Goal: Task Accomplishment & Management: Manage account settings

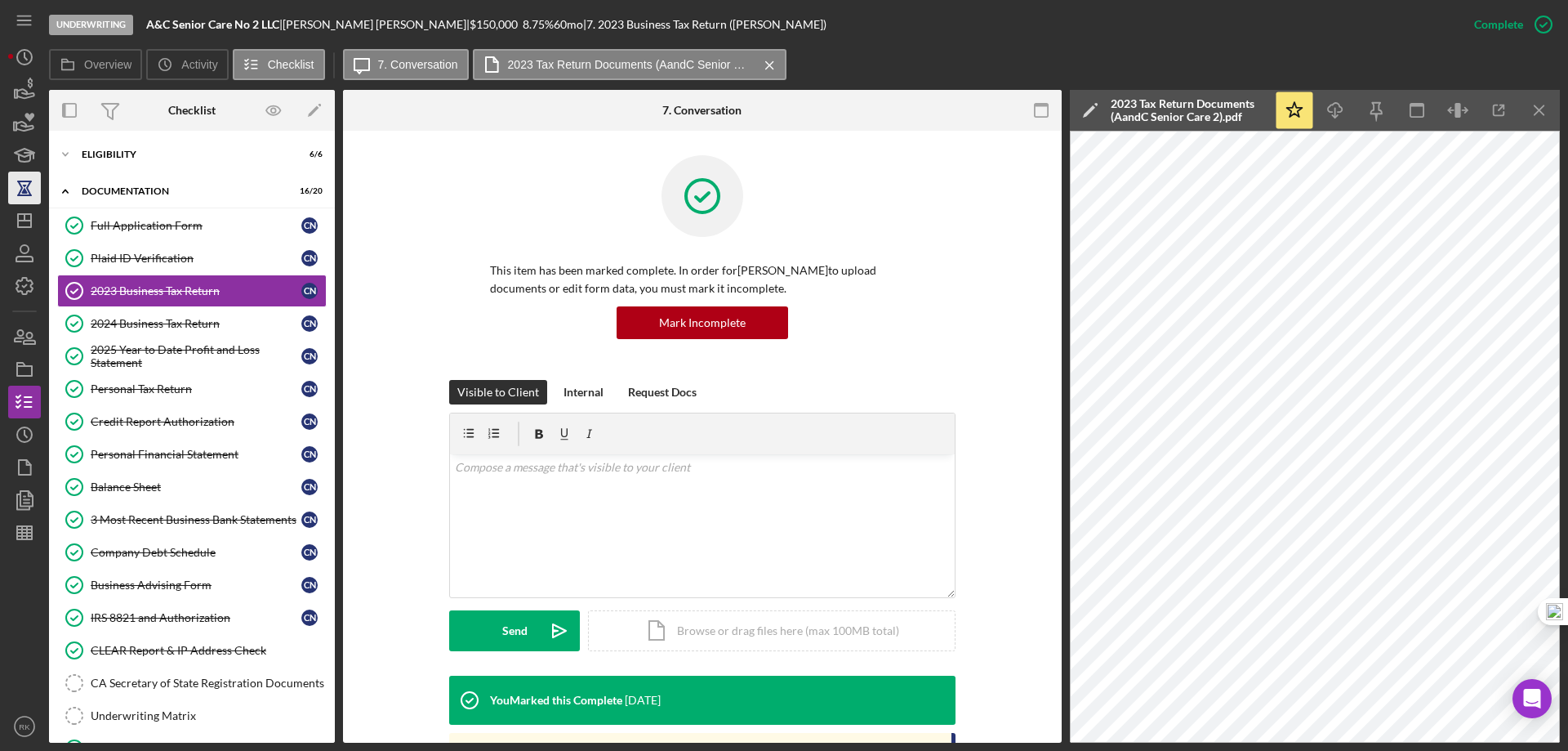
scroll to position [245, 0]
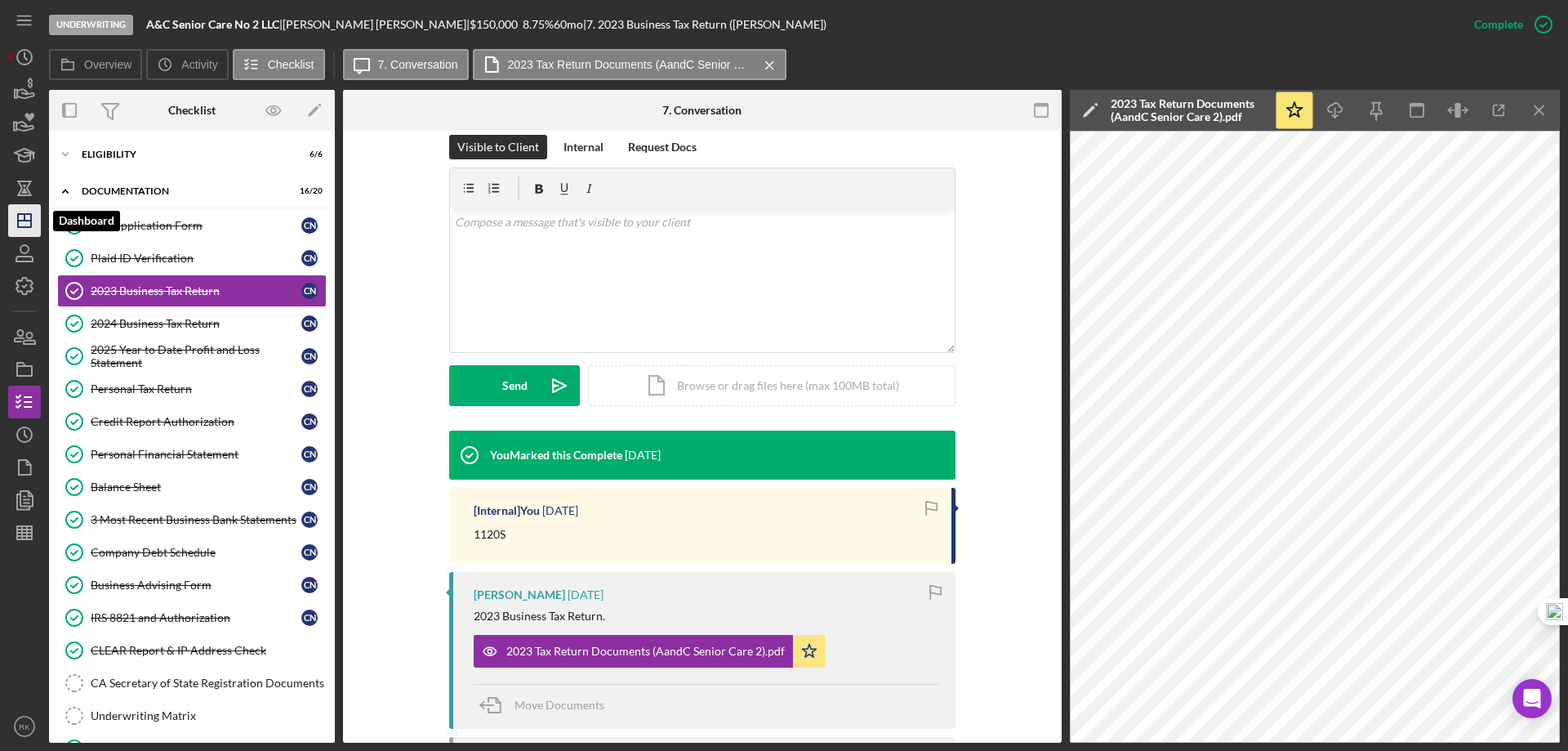
click at [19, 223] on polygon "button" at bounding box center [24, 220] width 13 height 13
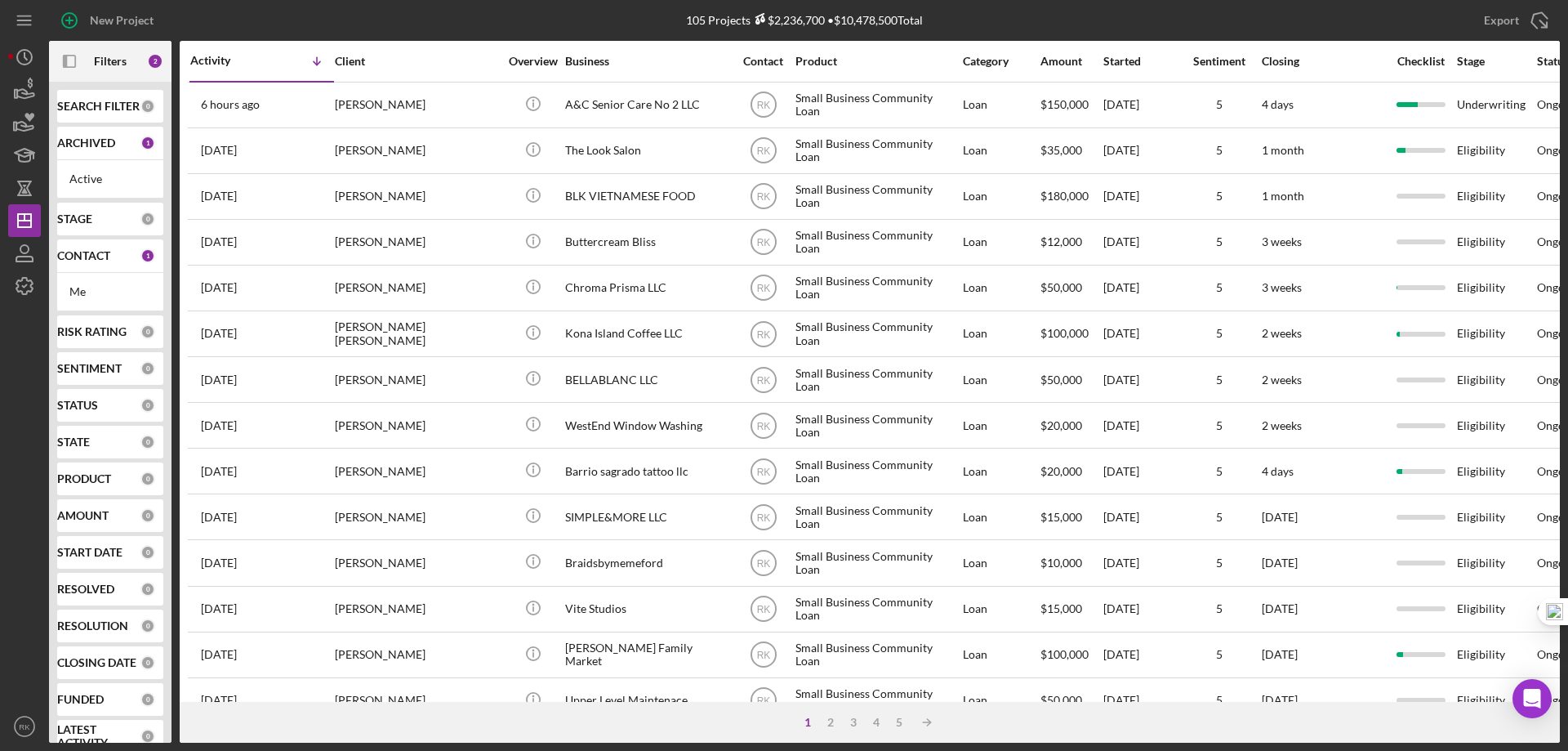
click at [102, 113] on b "SEARCH FILTER" at bounding box center [98, 106] width 83 height 13
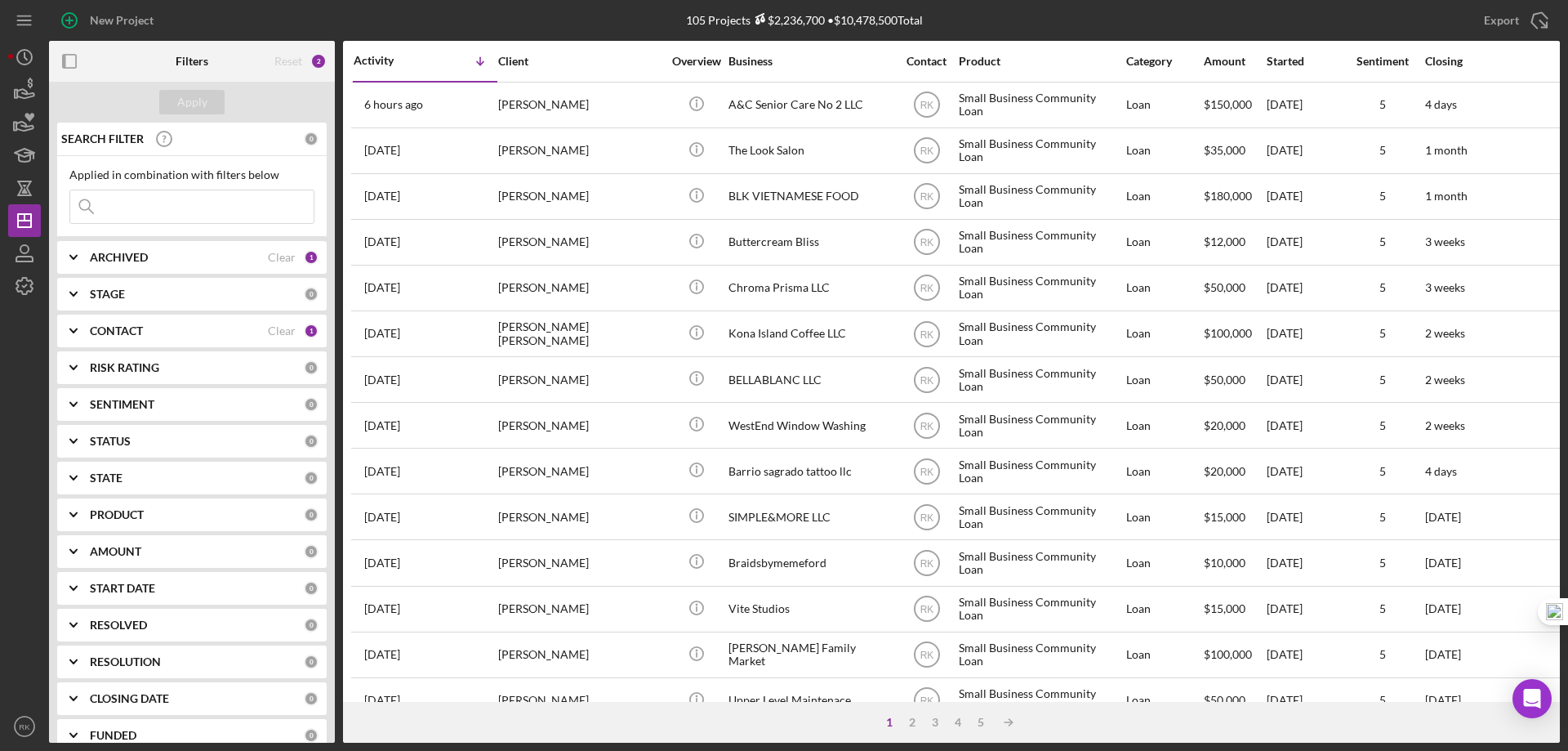
paste input "Amores Mechanical Inc."
type input "Amores Mechanical Inc."
click at [268, 328] on div "Clear" at bounding box center [281, 331] width 28 height 13
click at [195, 96] on div "Apply" at bounding box center [192, 102] width 30 height 25
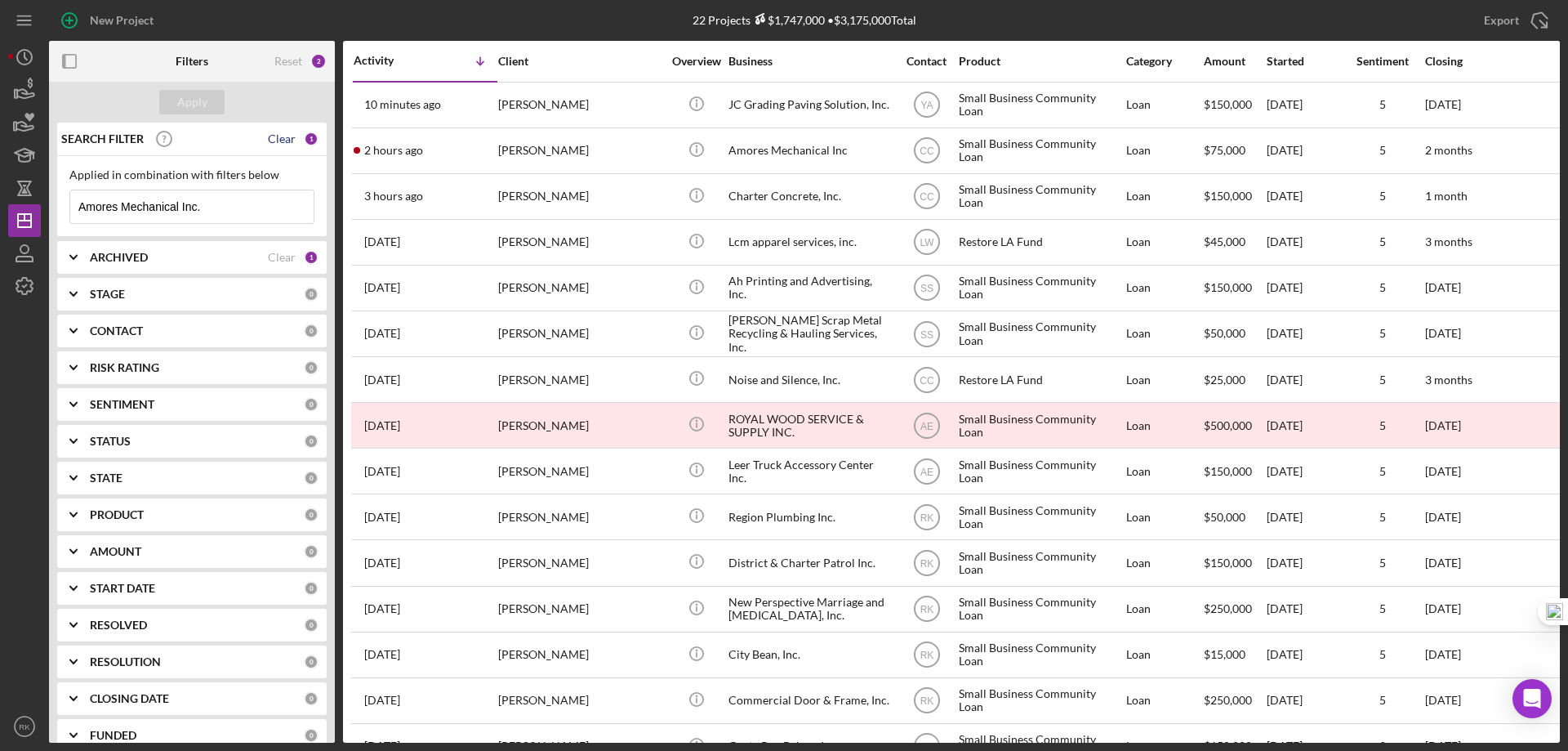
click at [277, 135] on div "Clear" at bounding box center [281, 139] width 28 height 13
click at [134, 331] on b "CONTACT" at bounding box center [117, 331] width 53 height 13
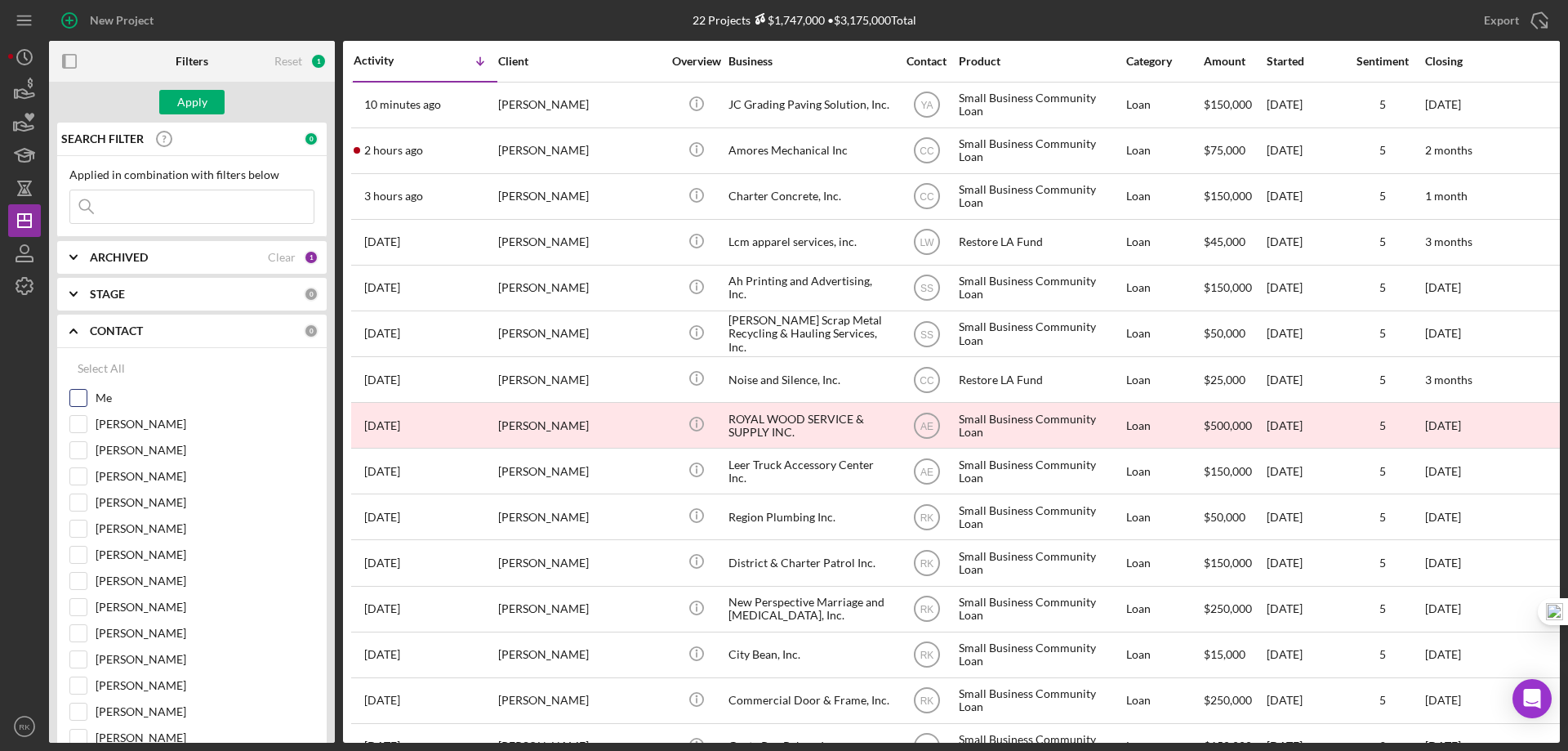
click at [73, 403] on input "Me" at bounding box center [78, 398] width 16 height 16
checkbox input "true"
click at [186, 102] on div "Apply" at bounding box center [192, 102] width 30 height 25
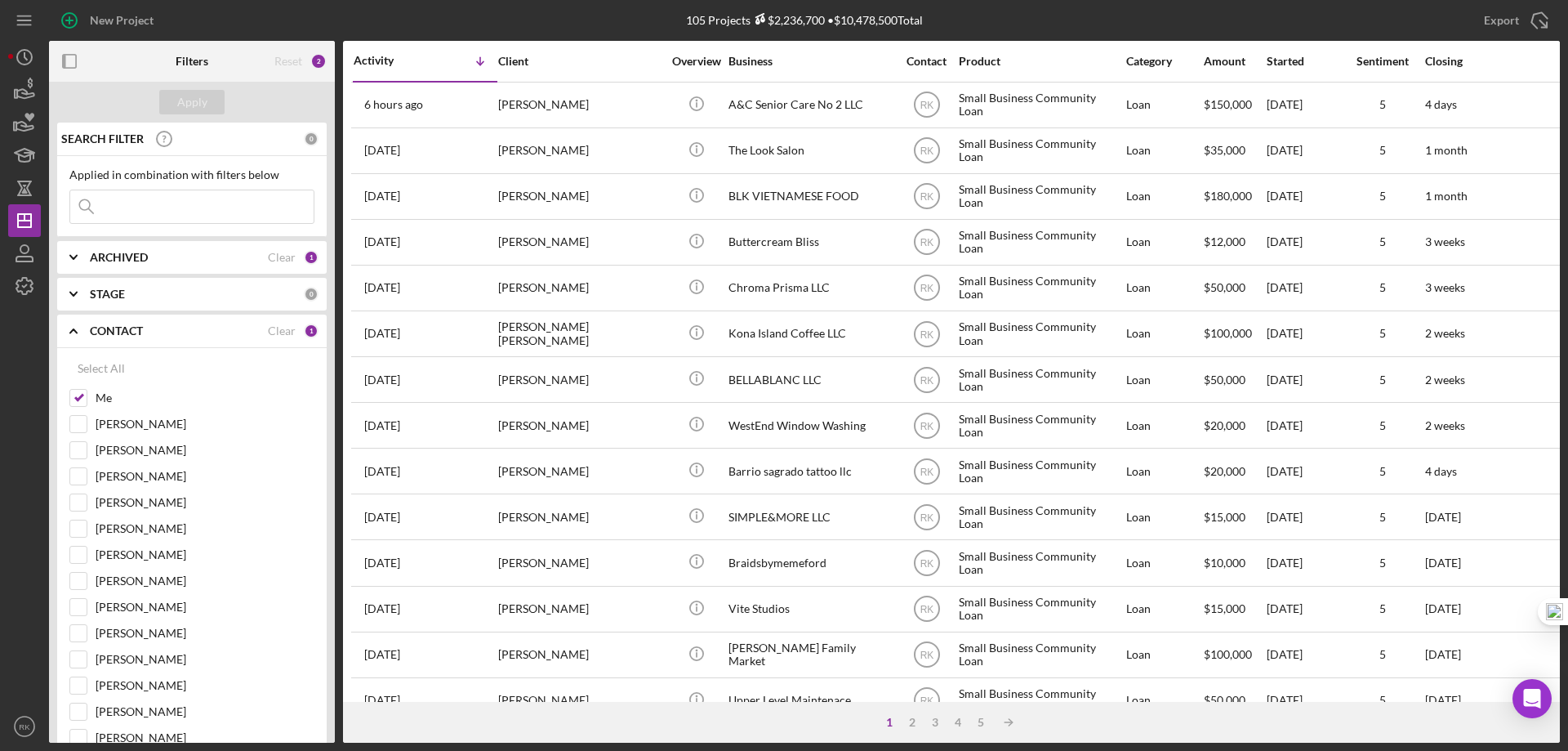
click at [67, 56] on icon "button" at bounding box center [69, 61] width 37 height 37
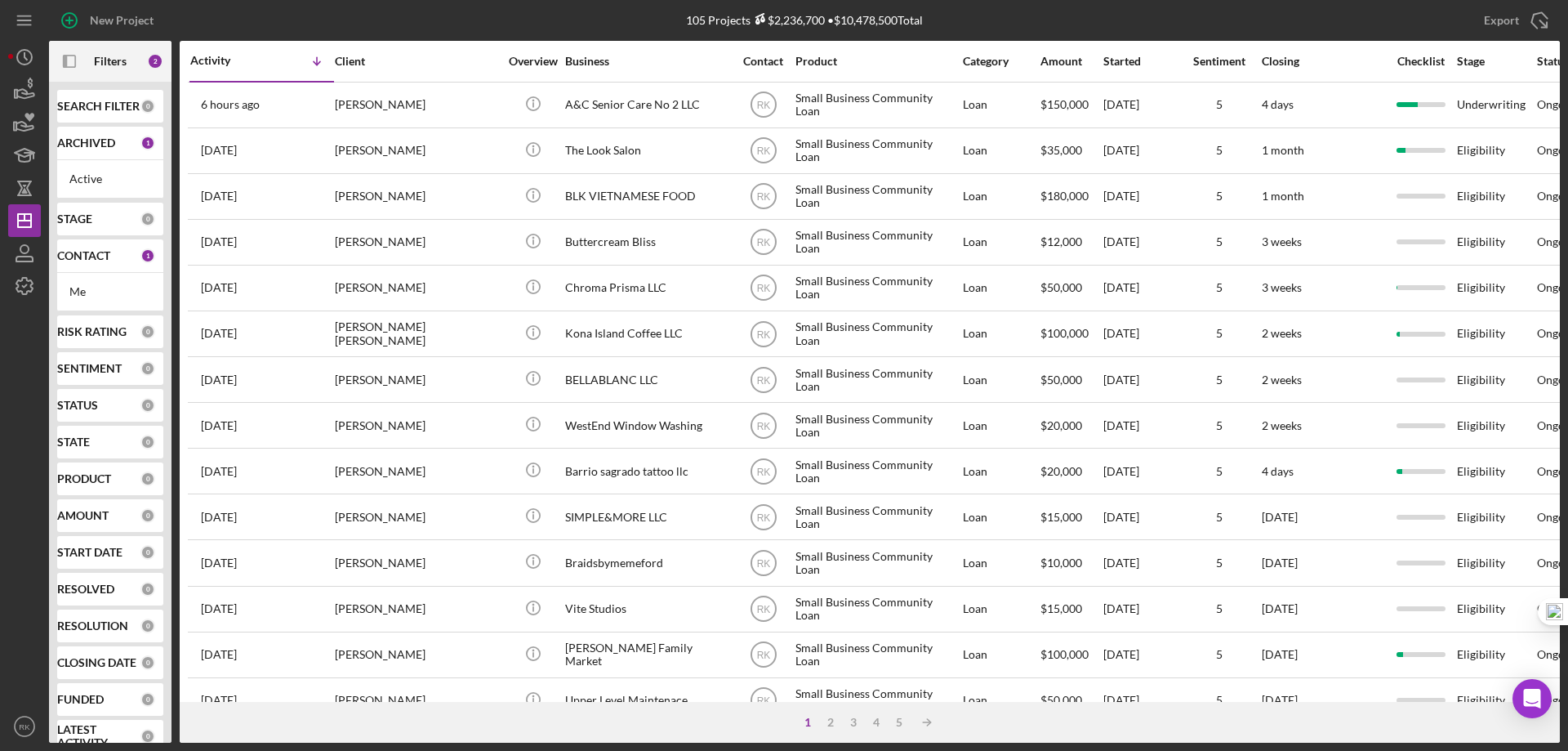
click at [100, 269] on div "CONTACT 1" at bounding box center [106, 256] width 98 height 33
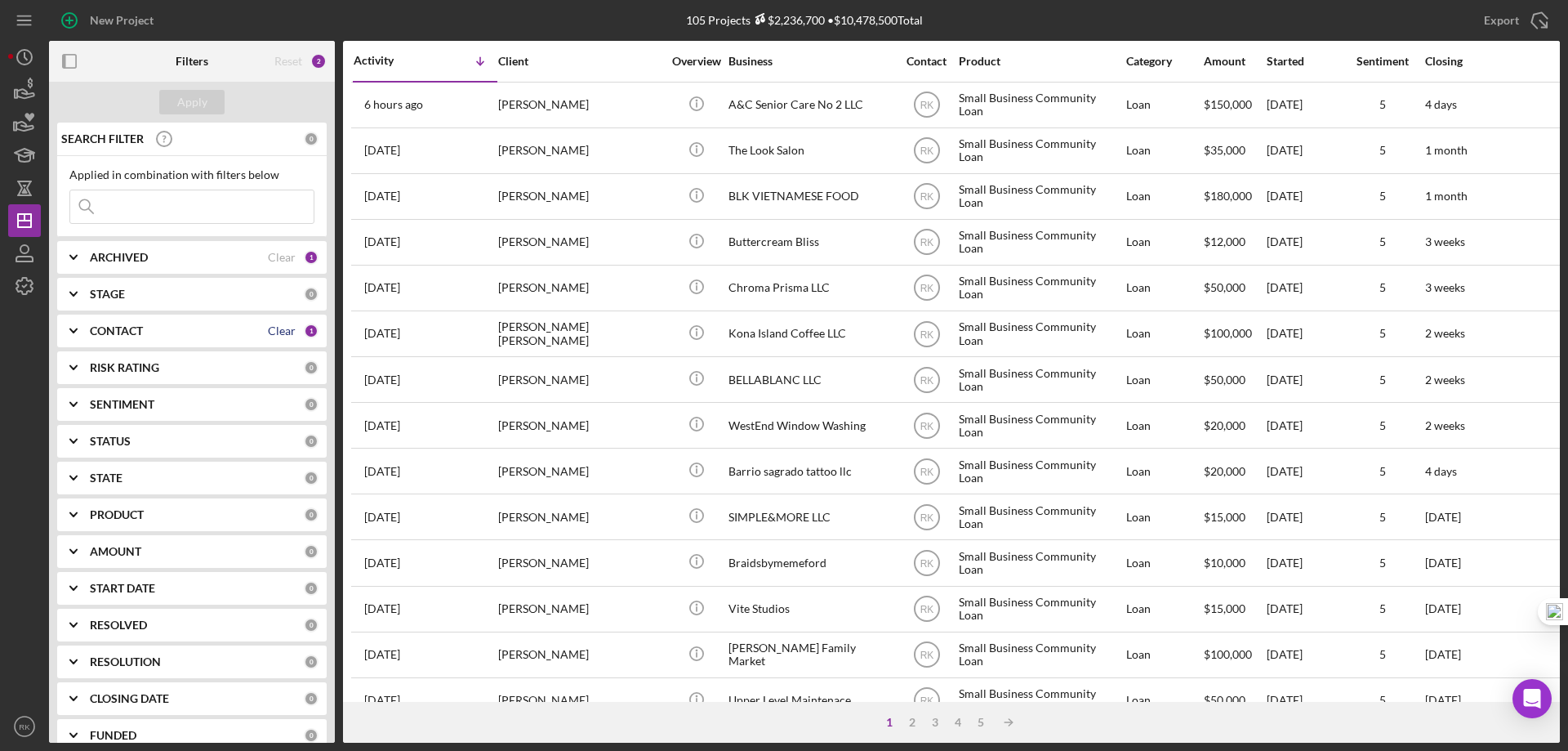
click at [276, 324] on div "Clear" at bounding box center [281, 331] width 28 height 13
click at [133, 334] on b "CONTACT" at bounding box center [117, 331] width 53 height 13
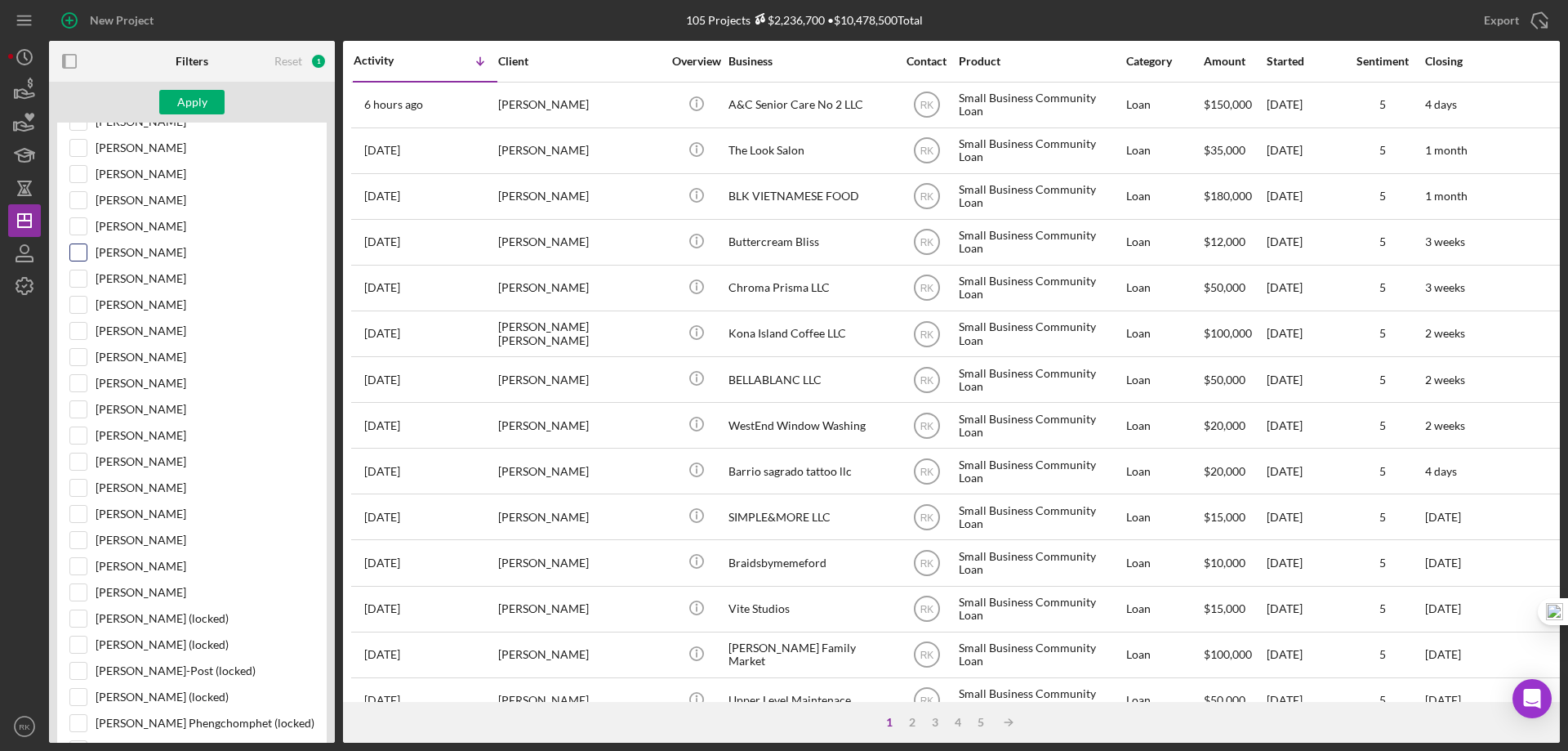
click at [83, 249] on input "[PERSON_NAME]" at bounding box center [78, 252] width 16 height 16
checkbox input "true"
click at [181, 110] on div "Apply" at bounding box center [192, 102] width 30 height 25
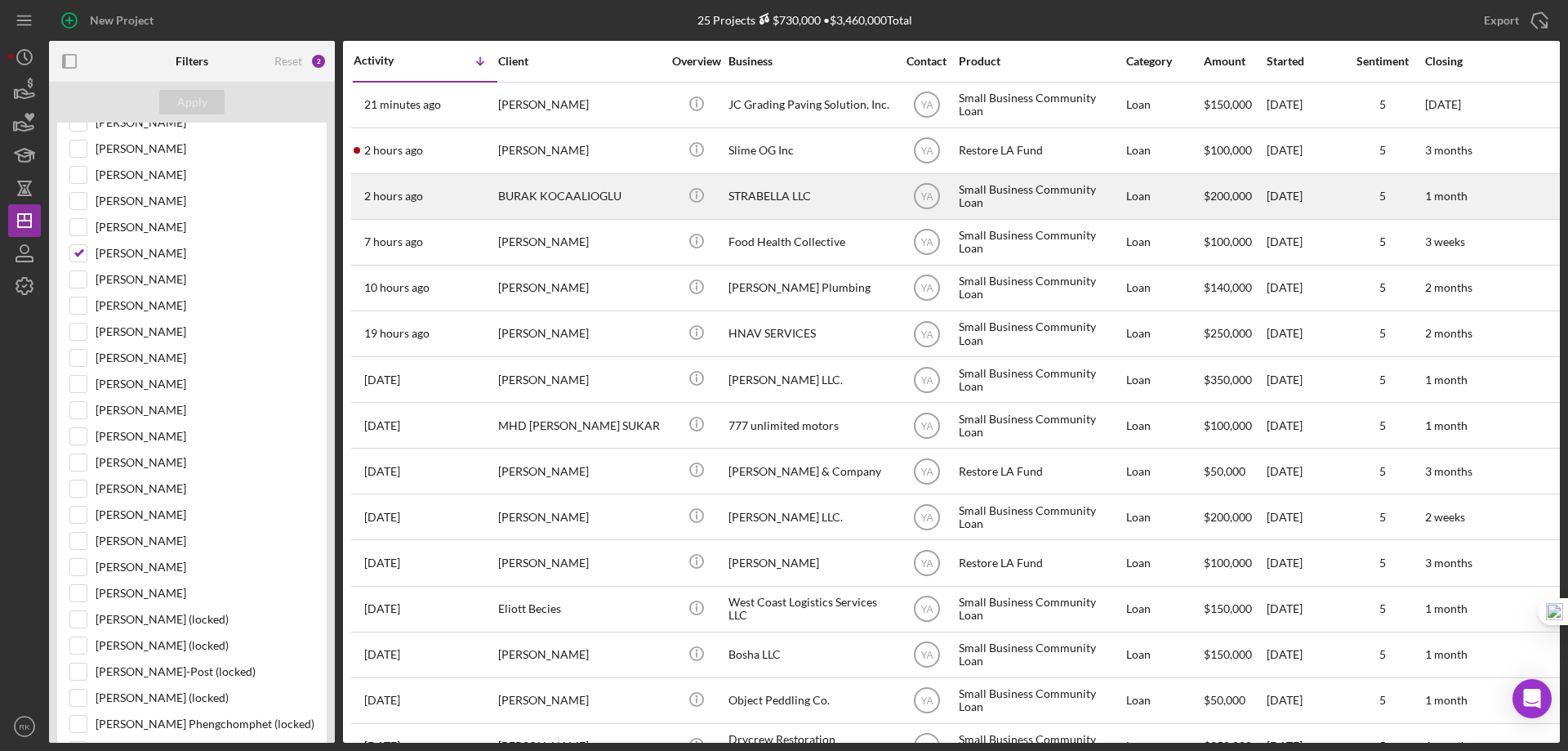
click at [762, 206] on div "STRABELLA LLC" at bounding box center [809, 196] width 163 height 44
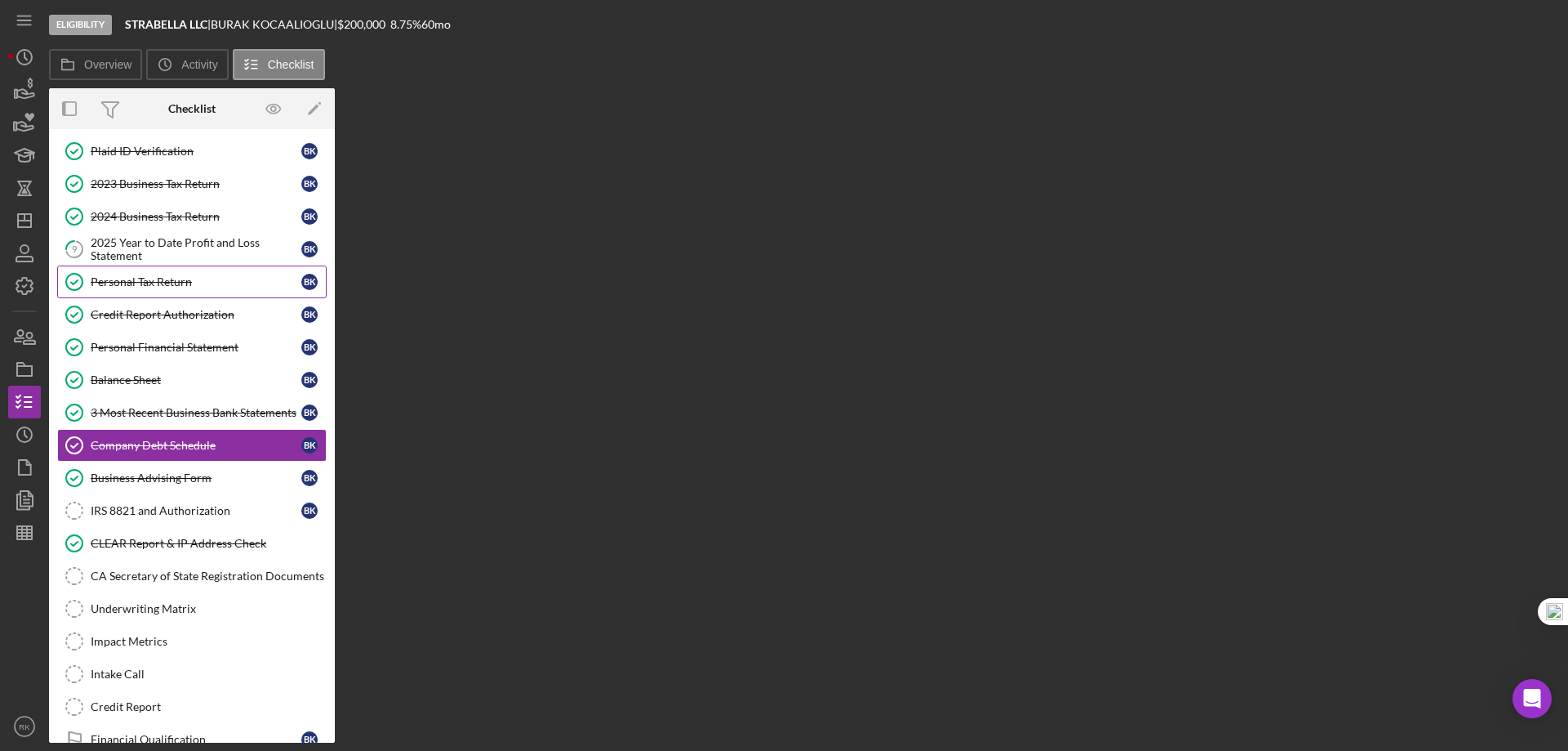
scroll to position [115, 0]
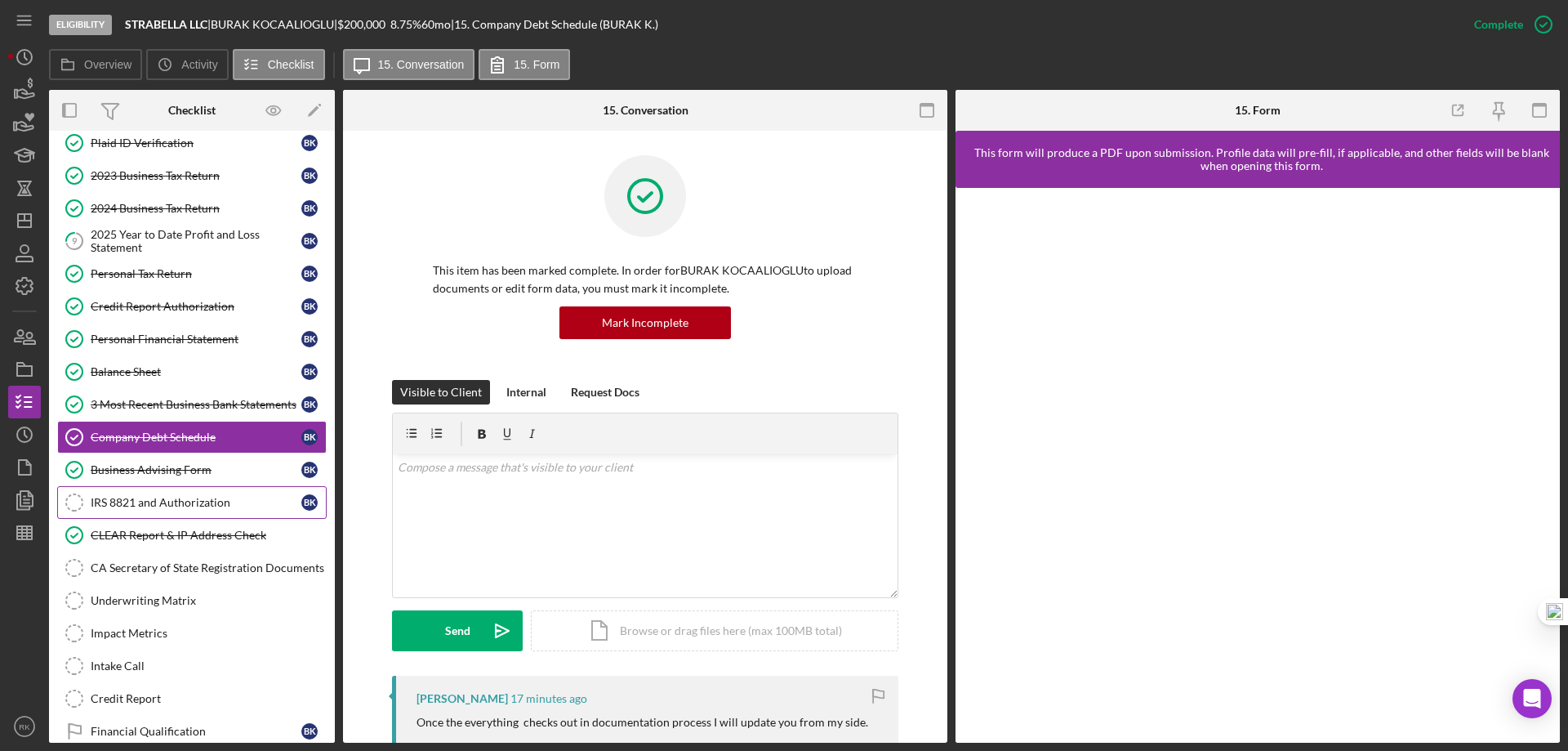
click at [143, 496] on div "IRS 8821 and Authorization" at bounding box center [196, 502] width 211 height 13
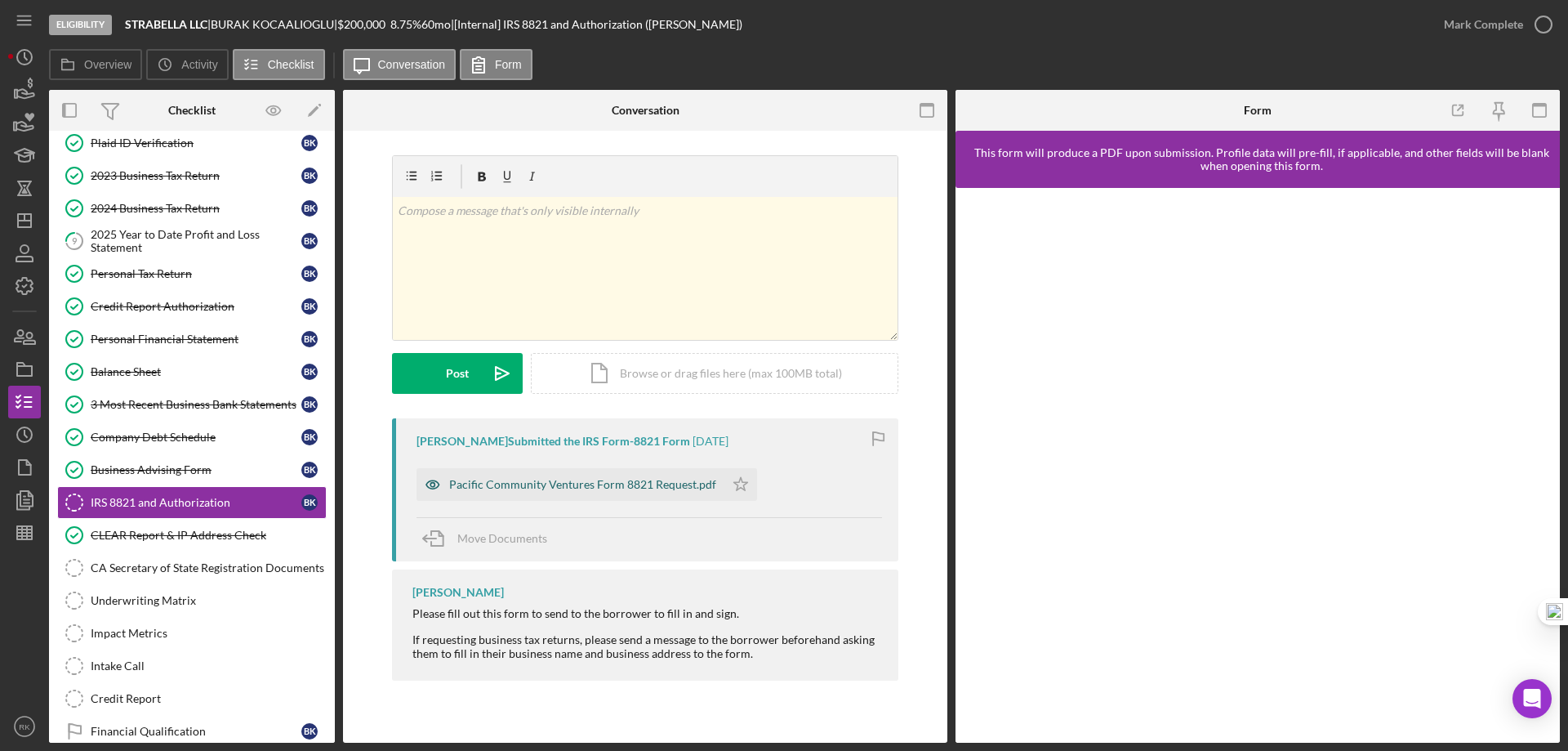
click at [565, 486] on div "Pacific Community Ventures Form 8821 Request.pdf" at bounding box center [583, 485] width 267 height 13
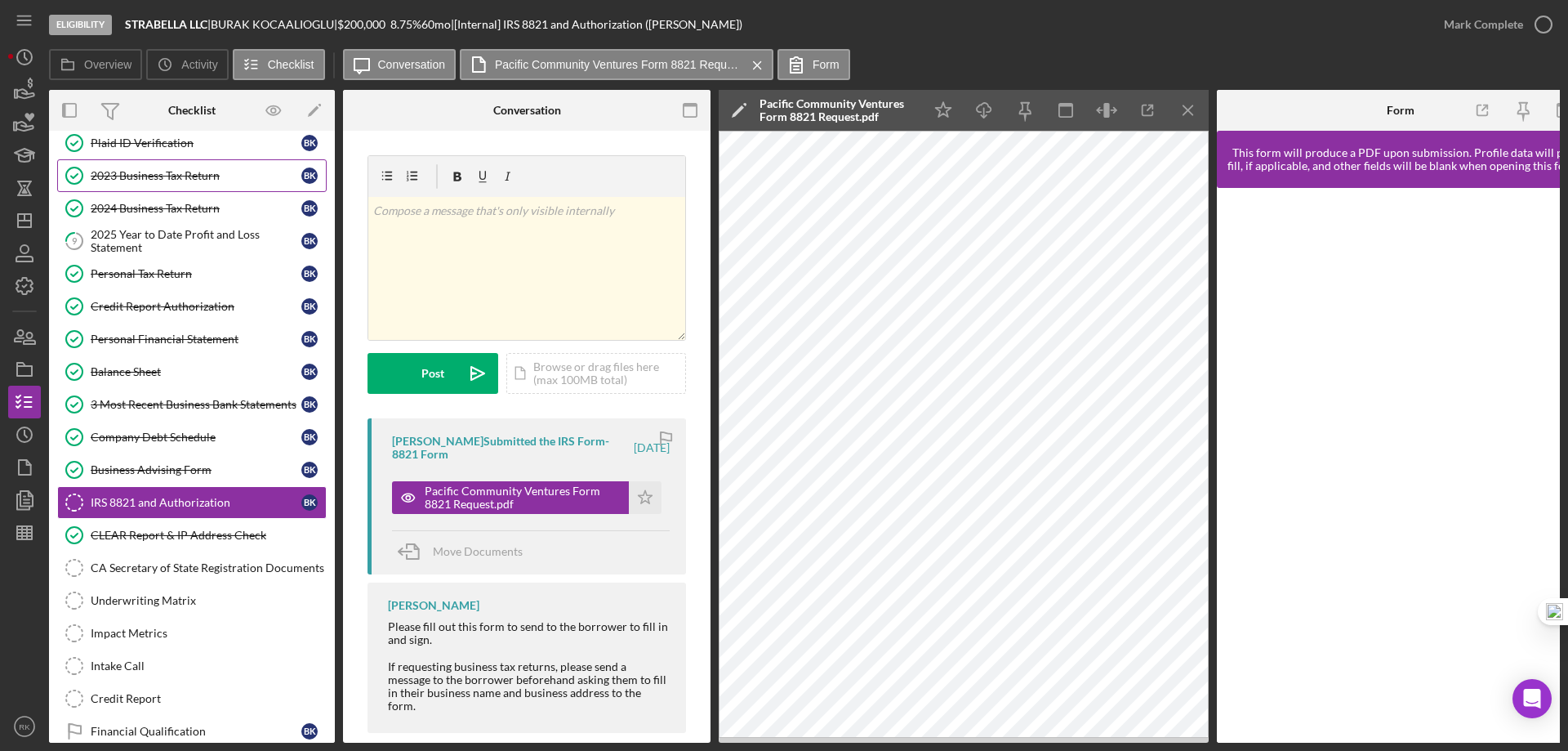
click at [142, 171] on div "2023 Business Tax Return" at bounding box center [196, 176] width 211 height 13
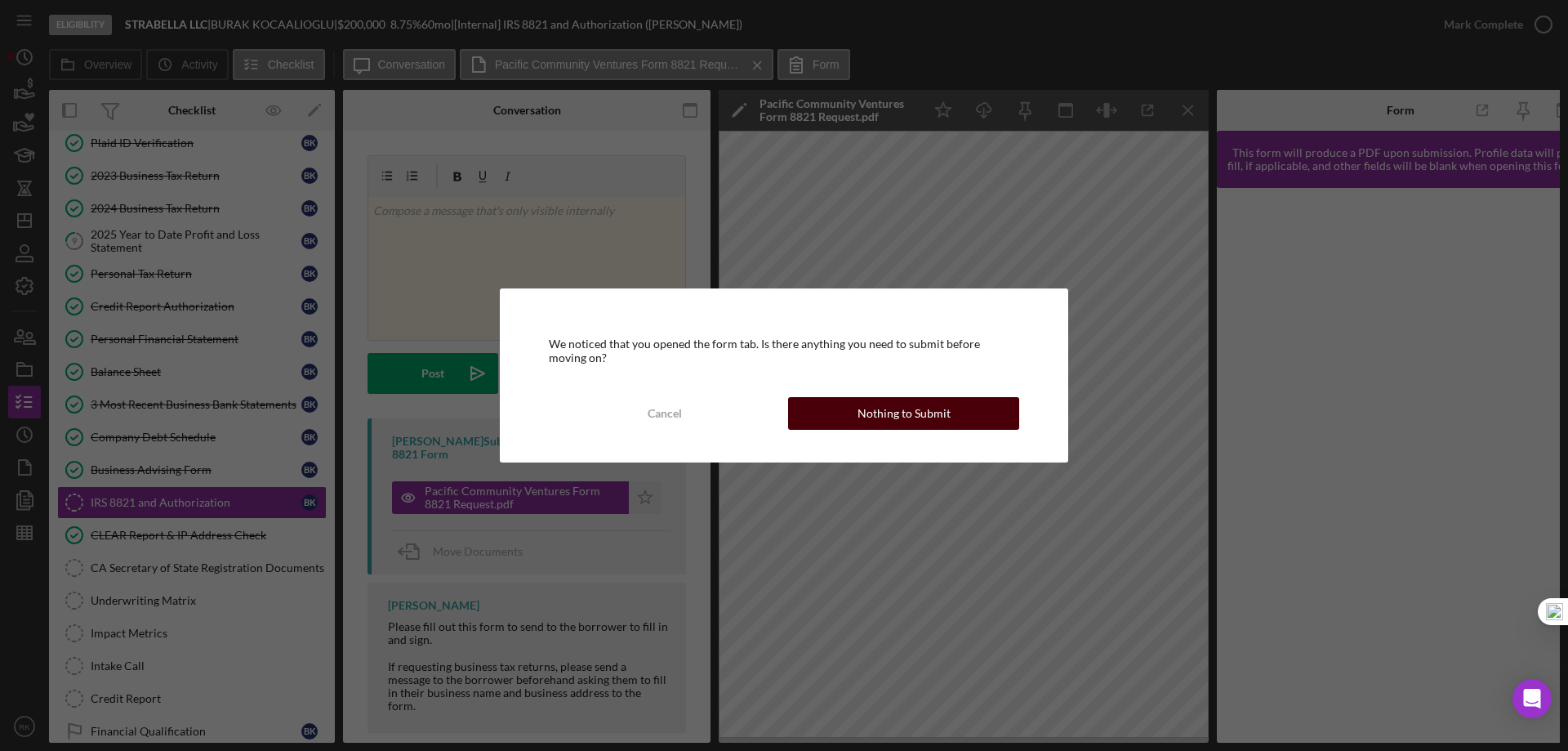
click at [881, 413] on div "Nothing to Submit" at bounding box center [904, 413] width 93 height 33
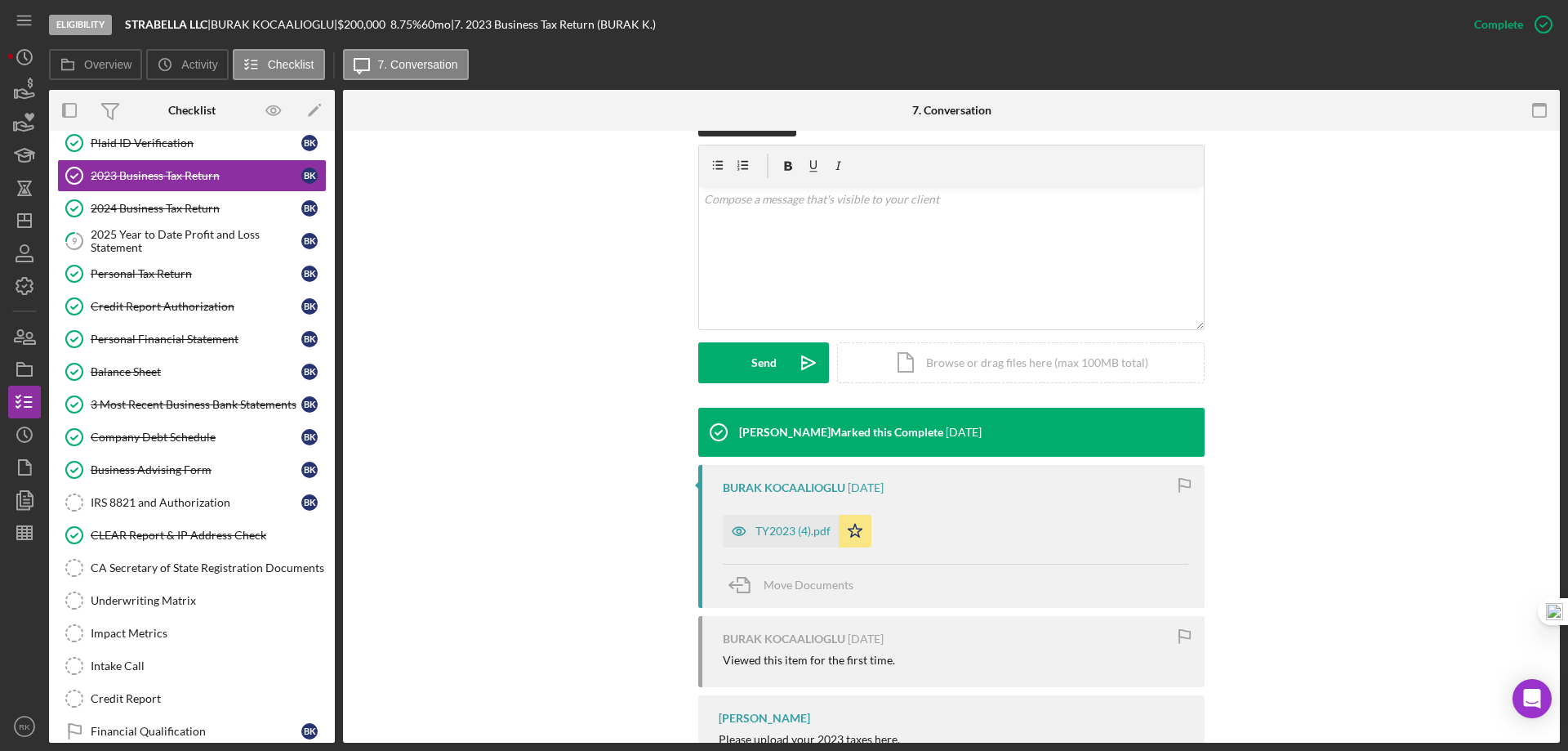
scroll to position [365, 0]
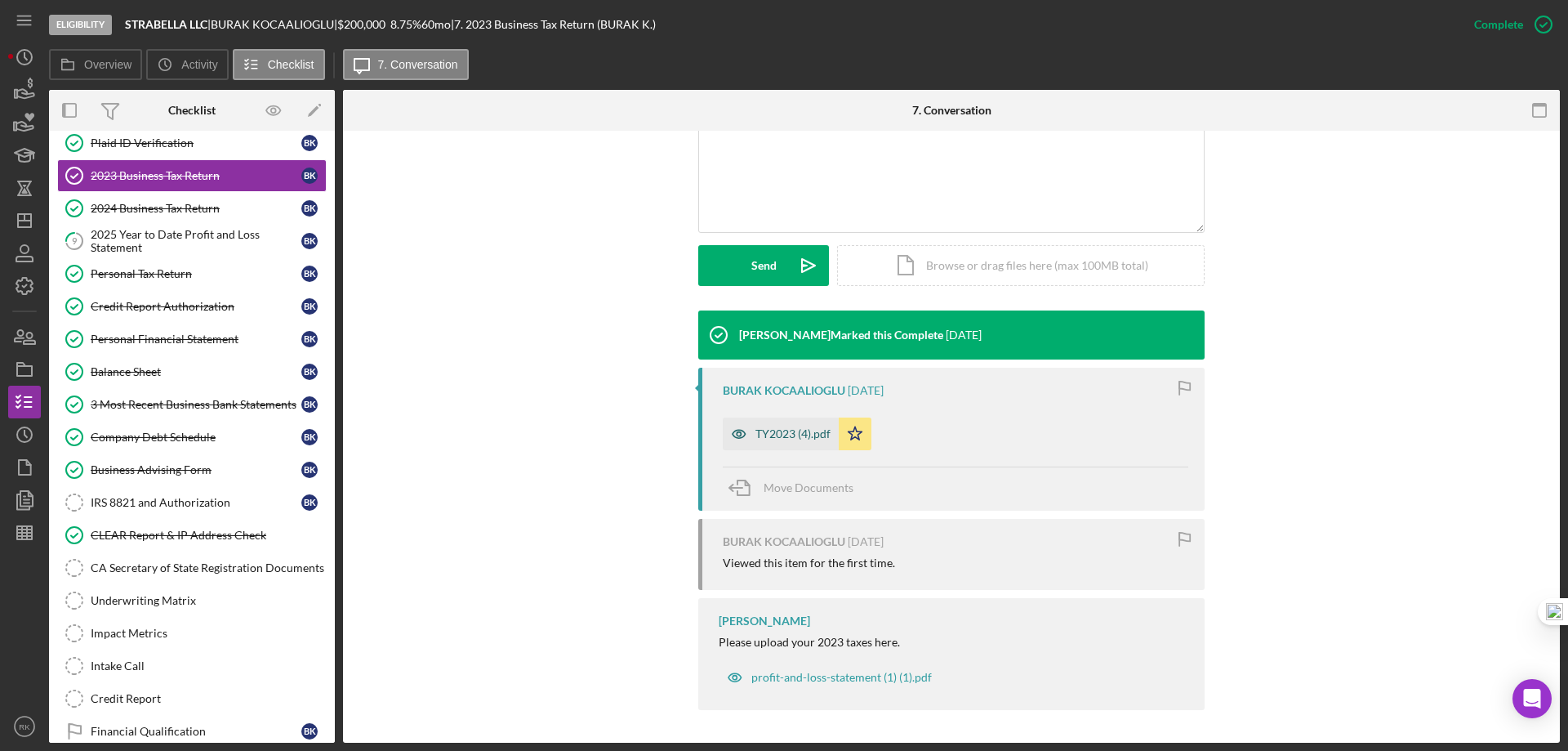
click at [776, 439] on div "TY2023 (4).pdf" at bounding box center [793, 434] width 75 height 13
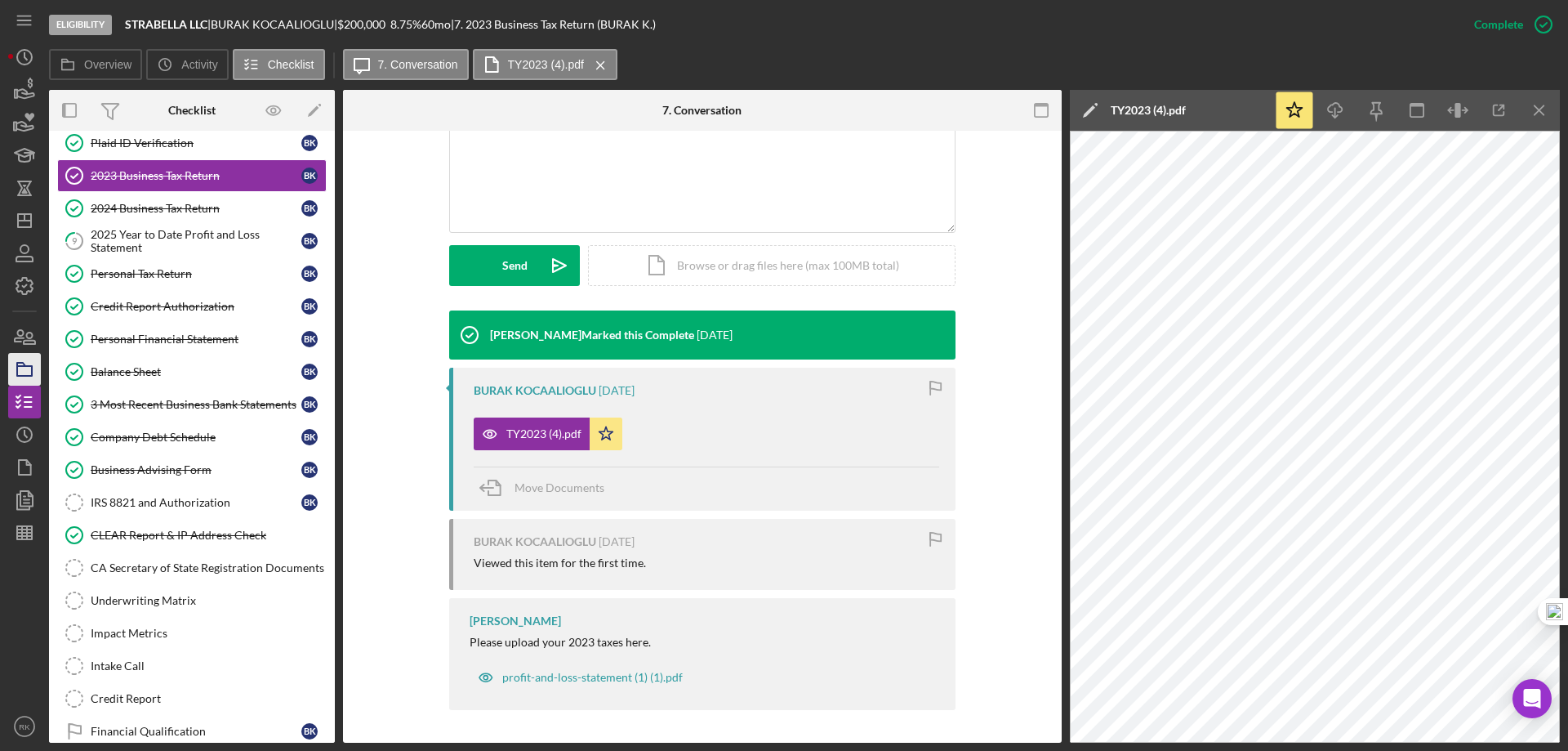
scroll to position [363, 0]
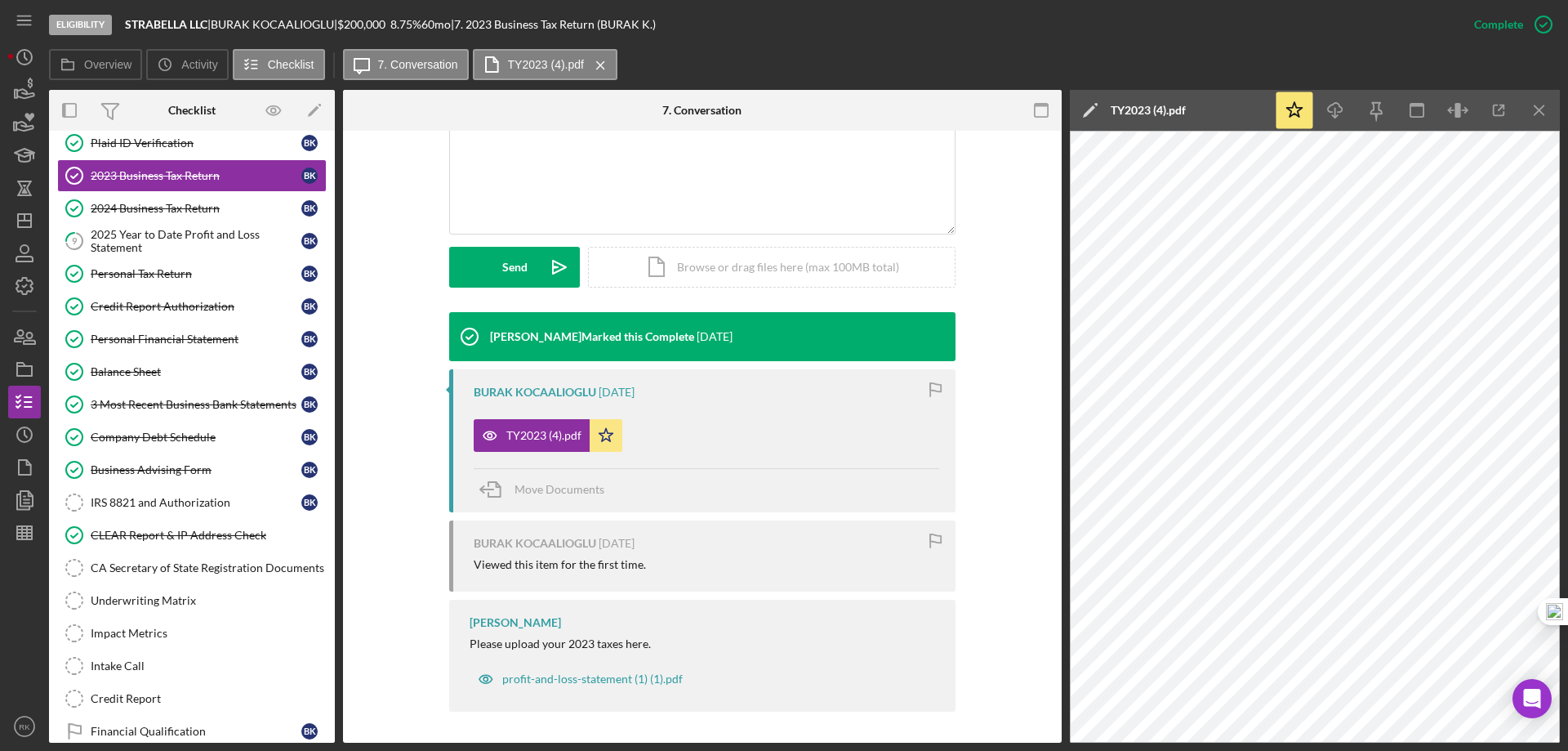
drag, startPoint x: 196, startPoint y: 503, endPoint x: 3, endPoint y: 471, distance: 195.6
click at [196, 503] on div "IRS 8821 and Authorization" at bounding box center [196, 502] width 211 height 13
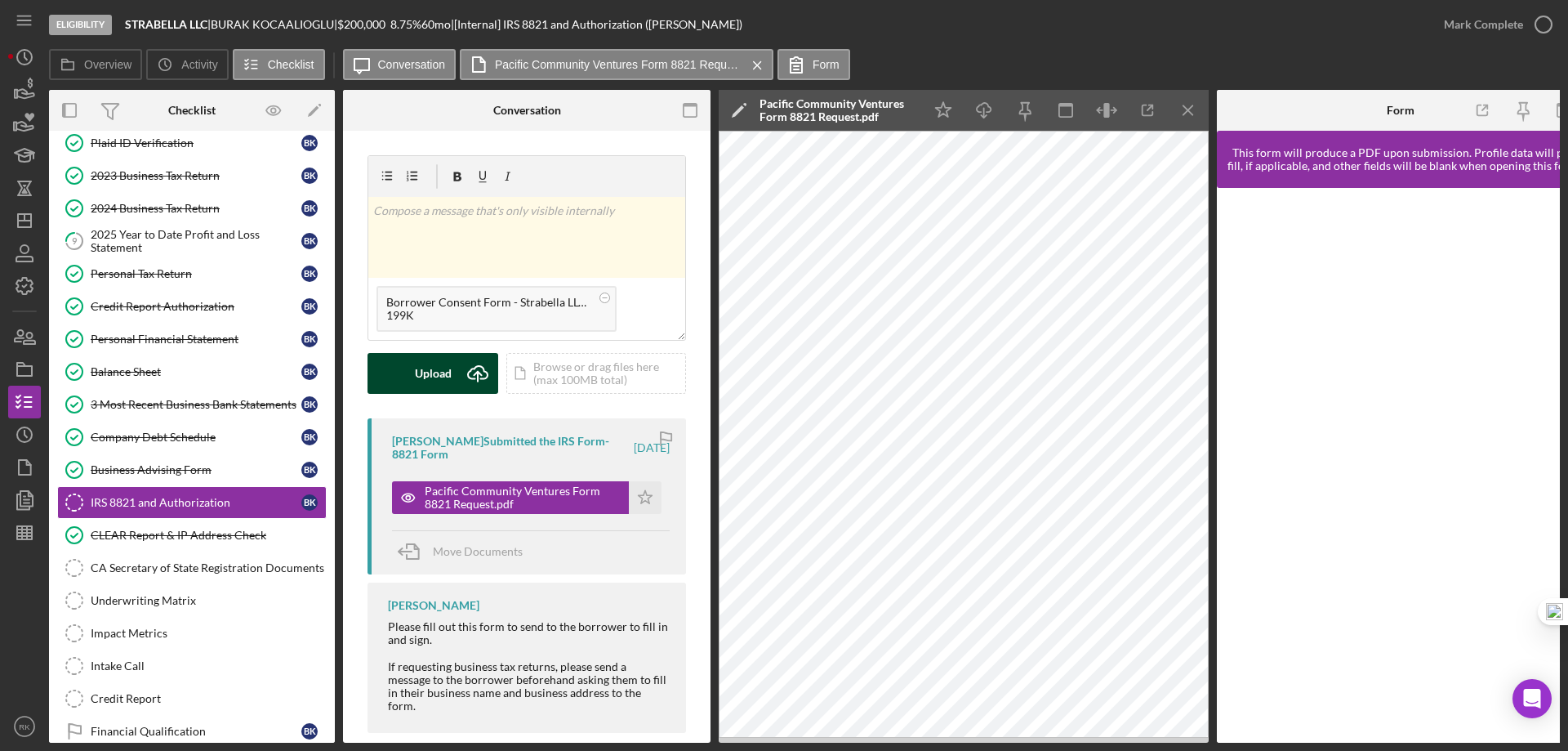
click at [447, 372] on div "Upload" at bounding box center [433, 373] width 37 height 41
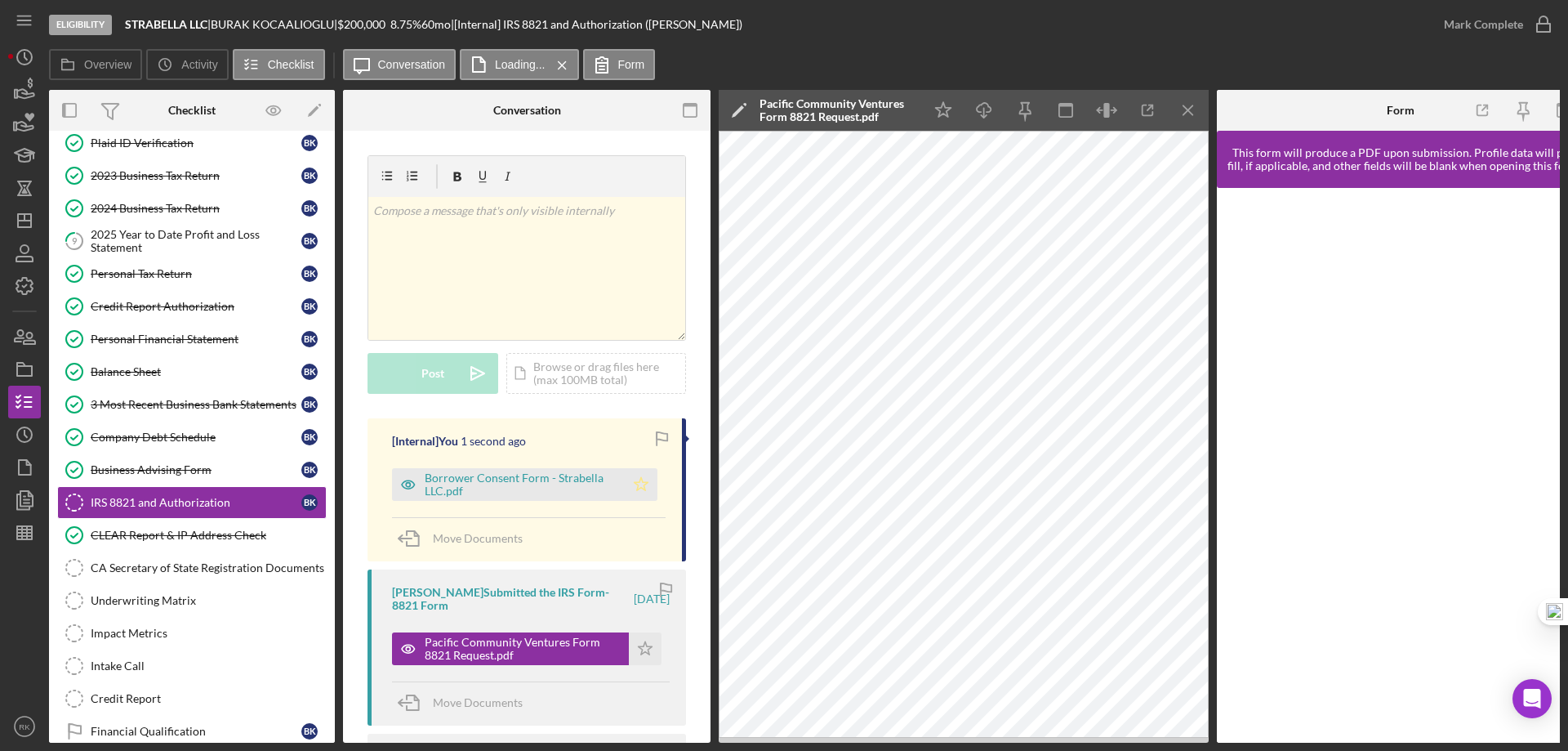
click at [635, 491] on icon "Icon/Star" at bounding box center [641, 485] width 33 height 33
click at [1185, 105] on icon "Icon/Menu Close" at bounding box center [1189, 110] width 37 height 37
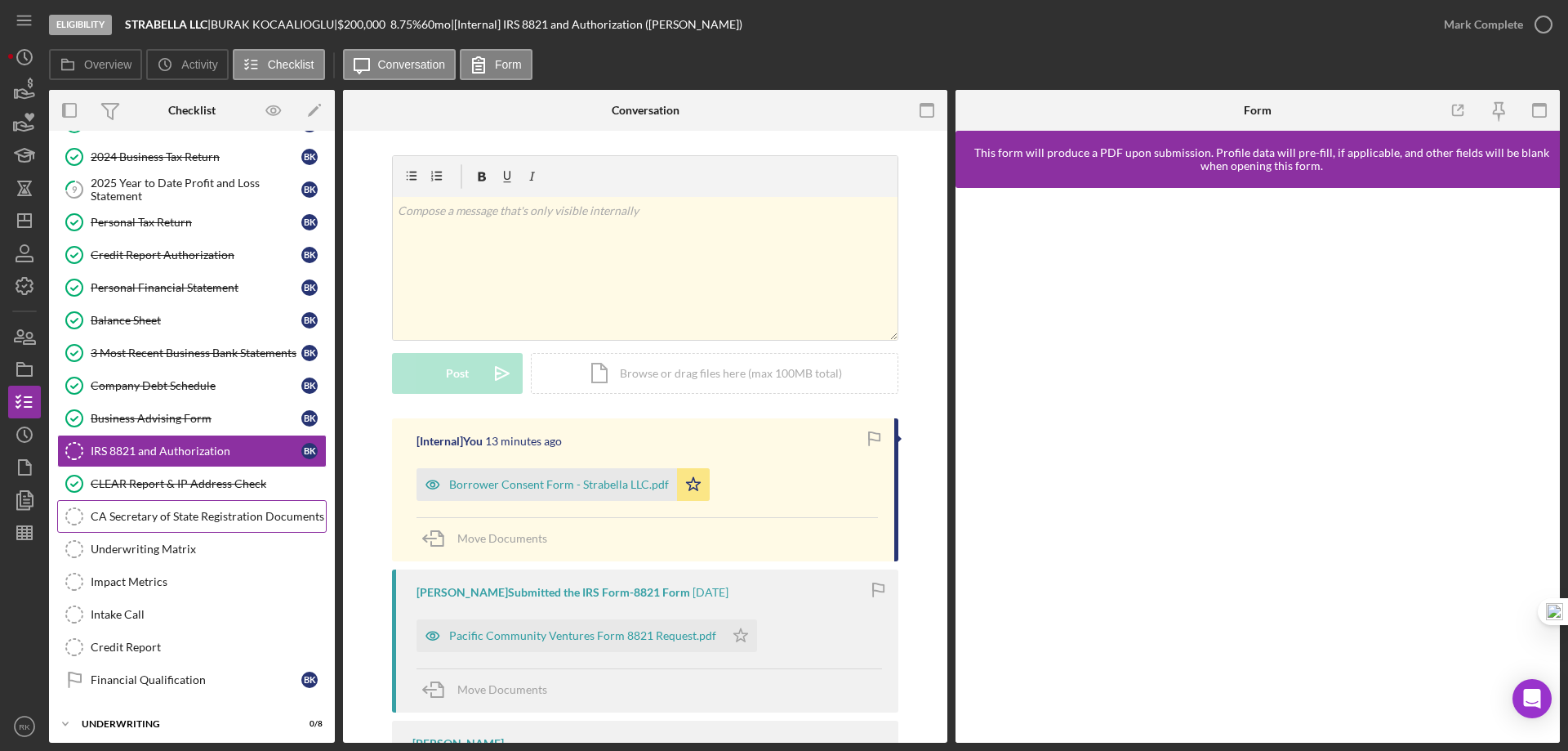
scroll to position [210, 0]
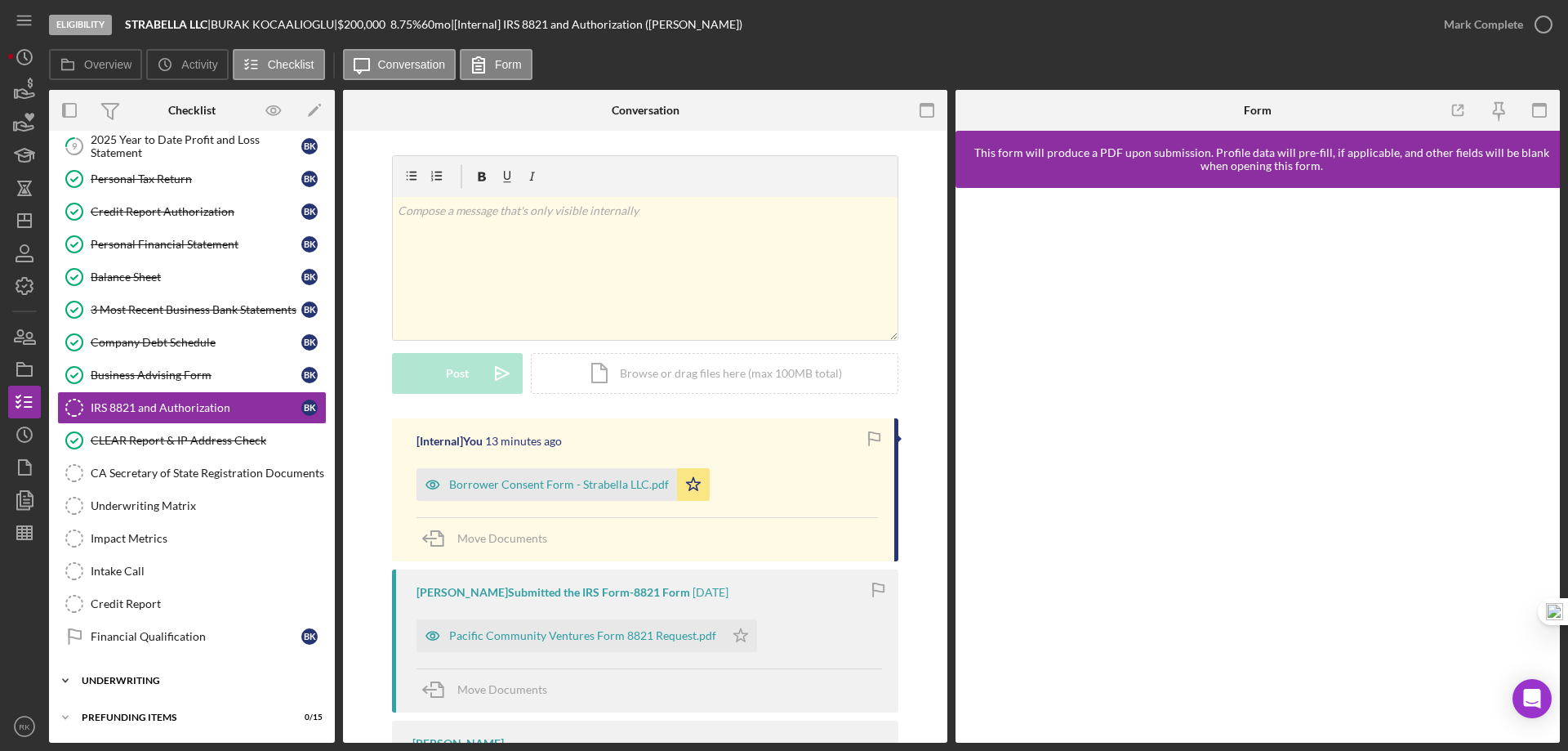
click at [143, 688] on div "Icon/Expander Underwriting 0 / 8" at bounding box center [191, 681] width 286 height 33
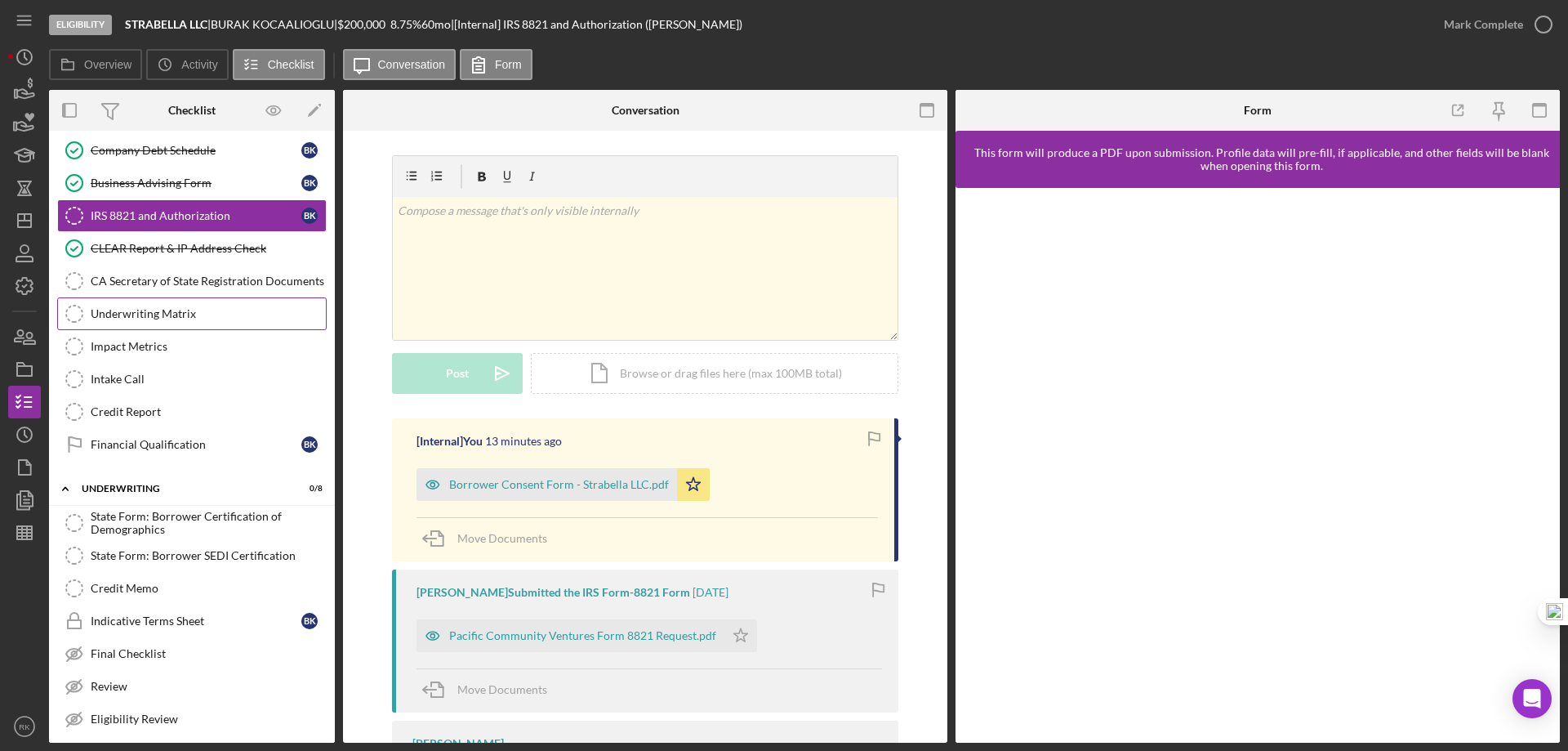
scroll to position [401, 0]
click at [138, 193] on link "Business Advising Form Business Advising Form B K" at bounding box center [191, 184] width 270 height 33
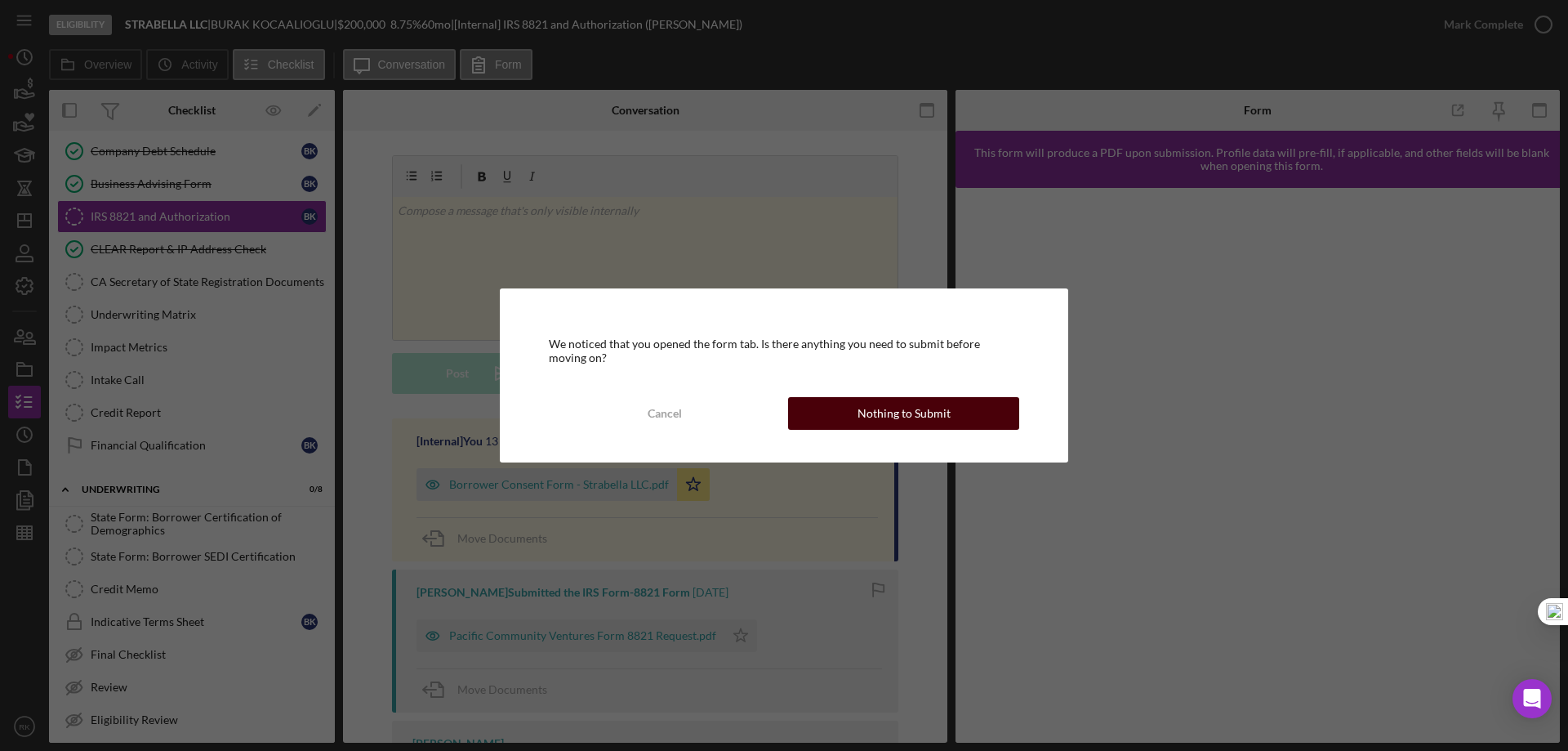
click at [884, 406] on div "Nothing to Submit" at bounding box center [904, 413] width 93 height 33
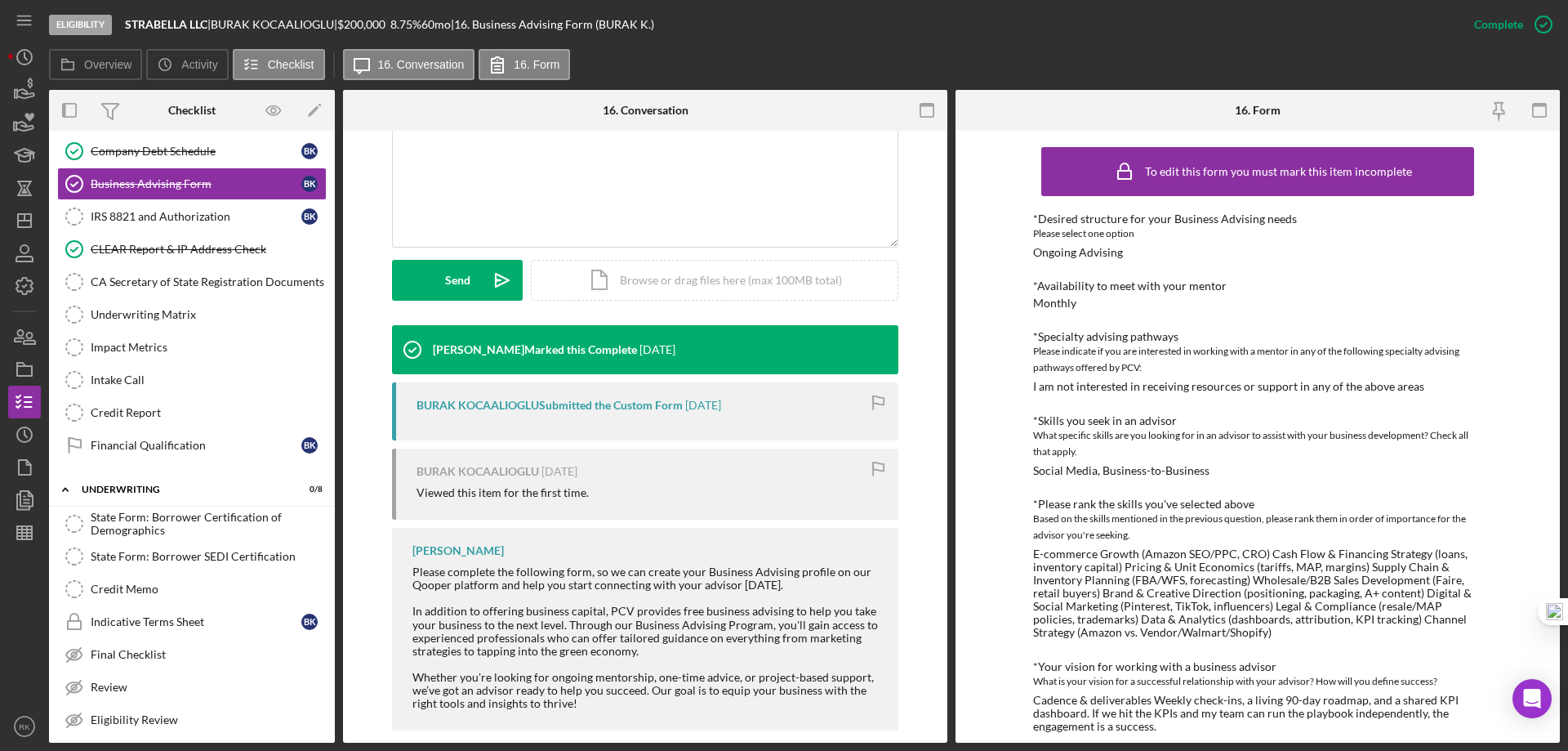
scroll to position [371, 0]
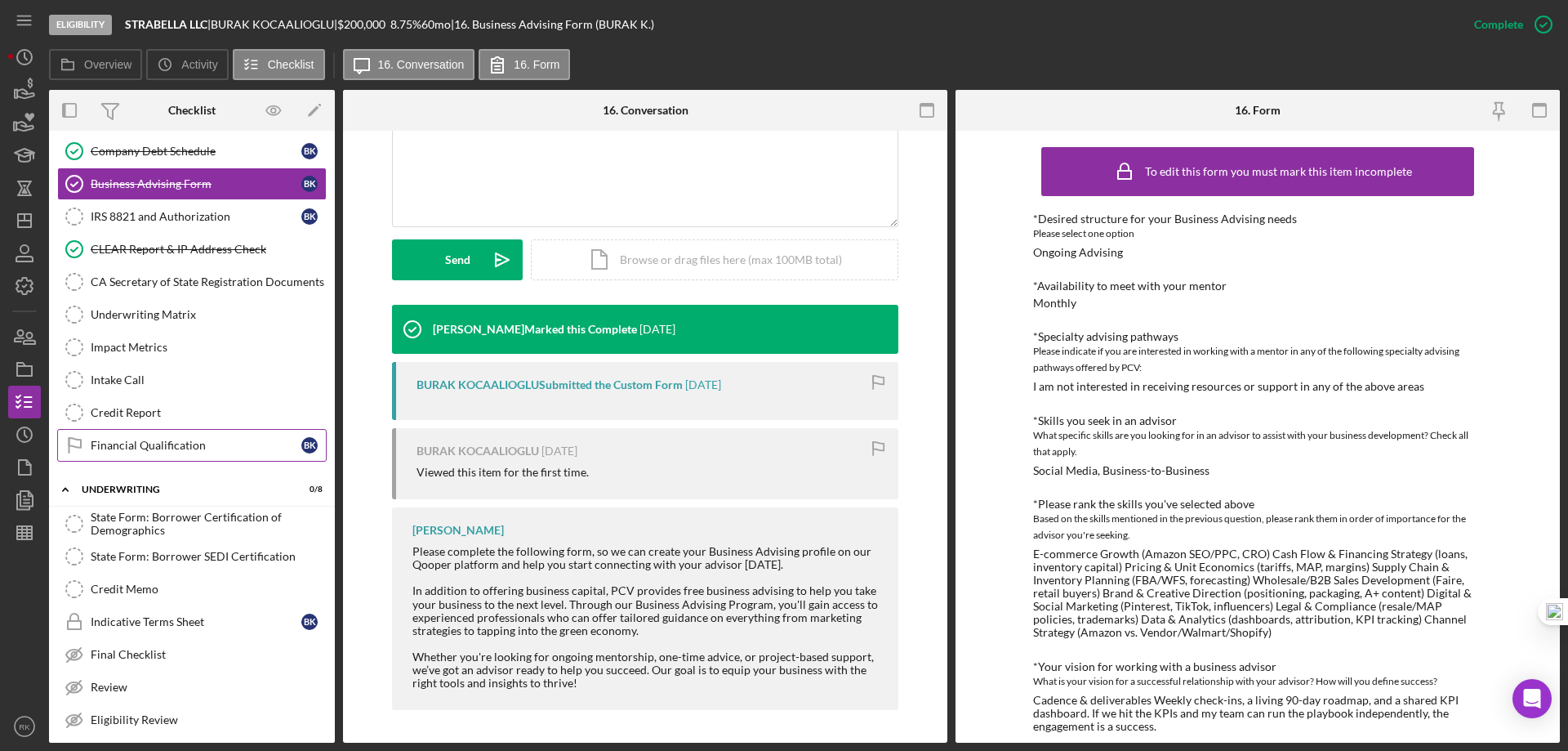
click at [175, 440] on div "Financial Qualification" at bounding box center [196, 445] width 211 height 13
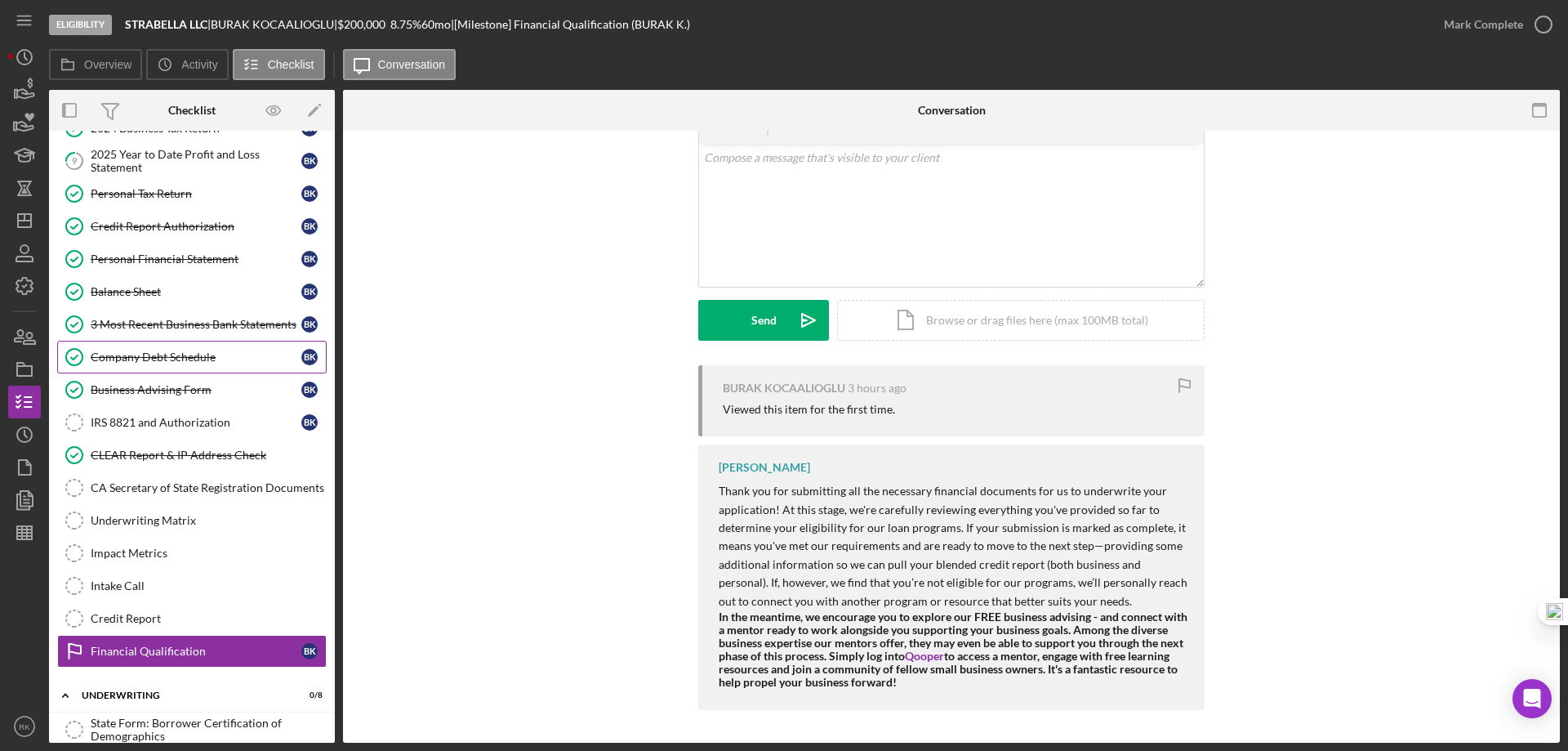
scroll to position [184, 0]
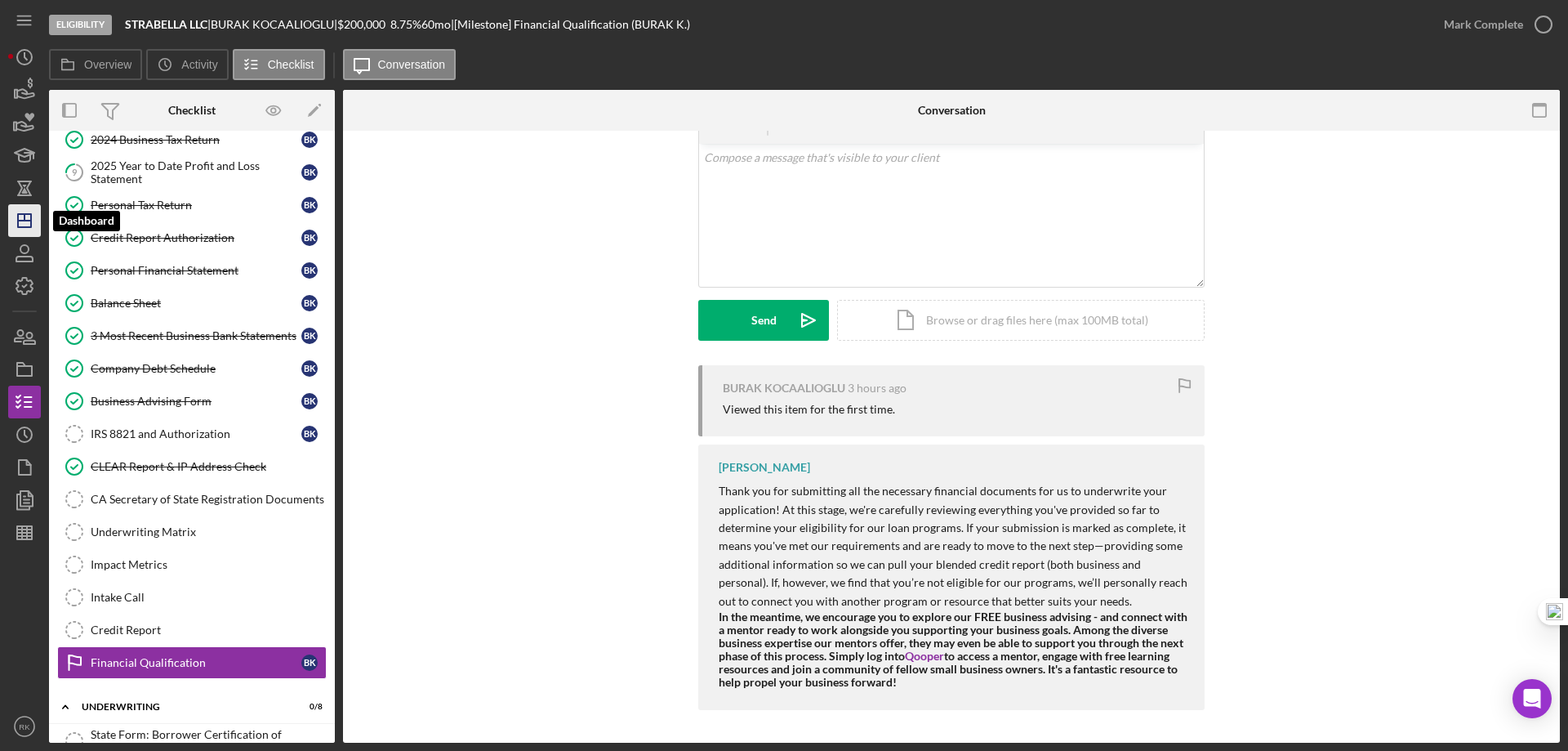
click at [30, 223] on polygon "button" at bounding box center [24, 220] width 13 height 13
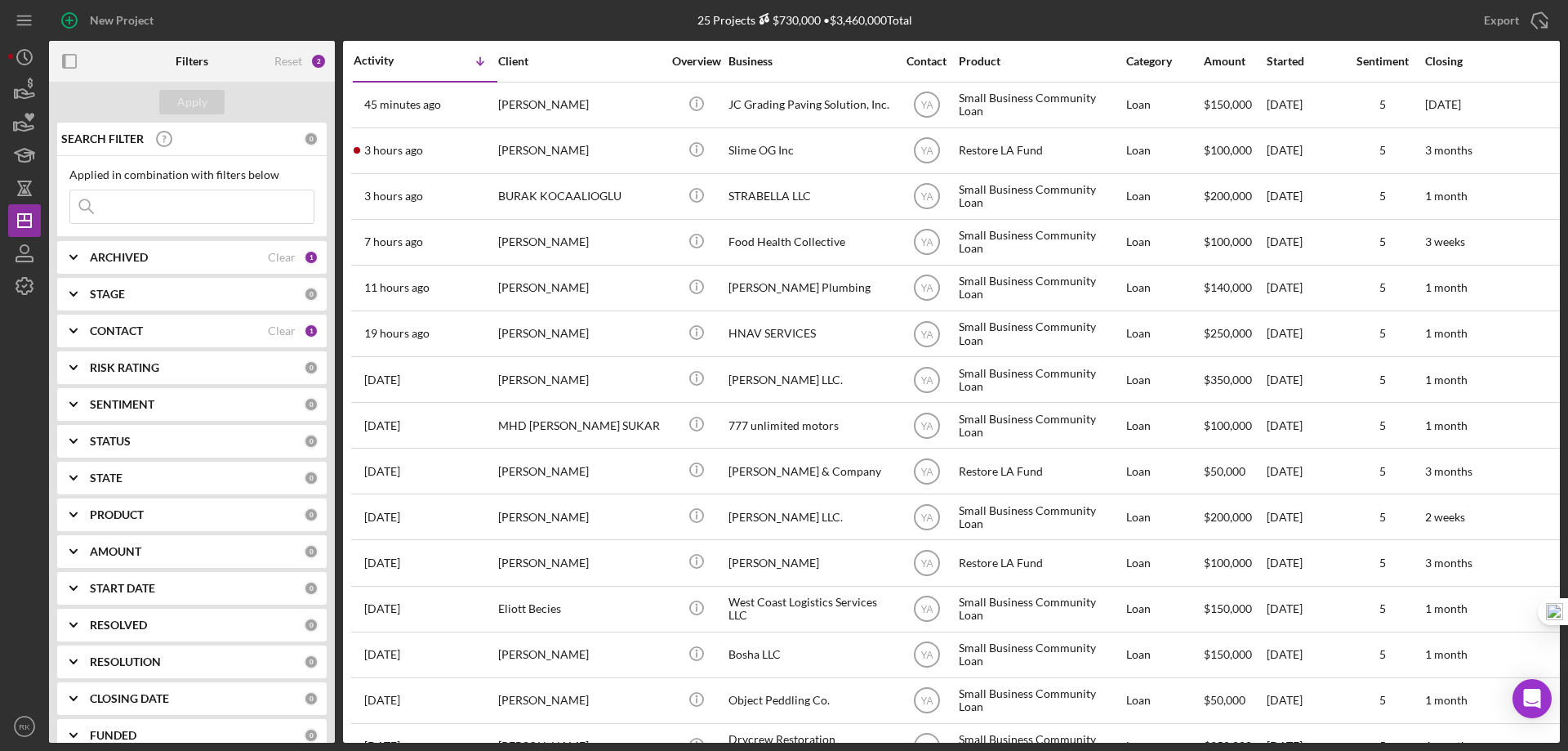
click at [272, 335] on div "Clear" at bounding box center [281, 331] width 28 height 13
click at [123, 334] on b "CONTACT" at bounding box center [117, 331] width 53 height 13
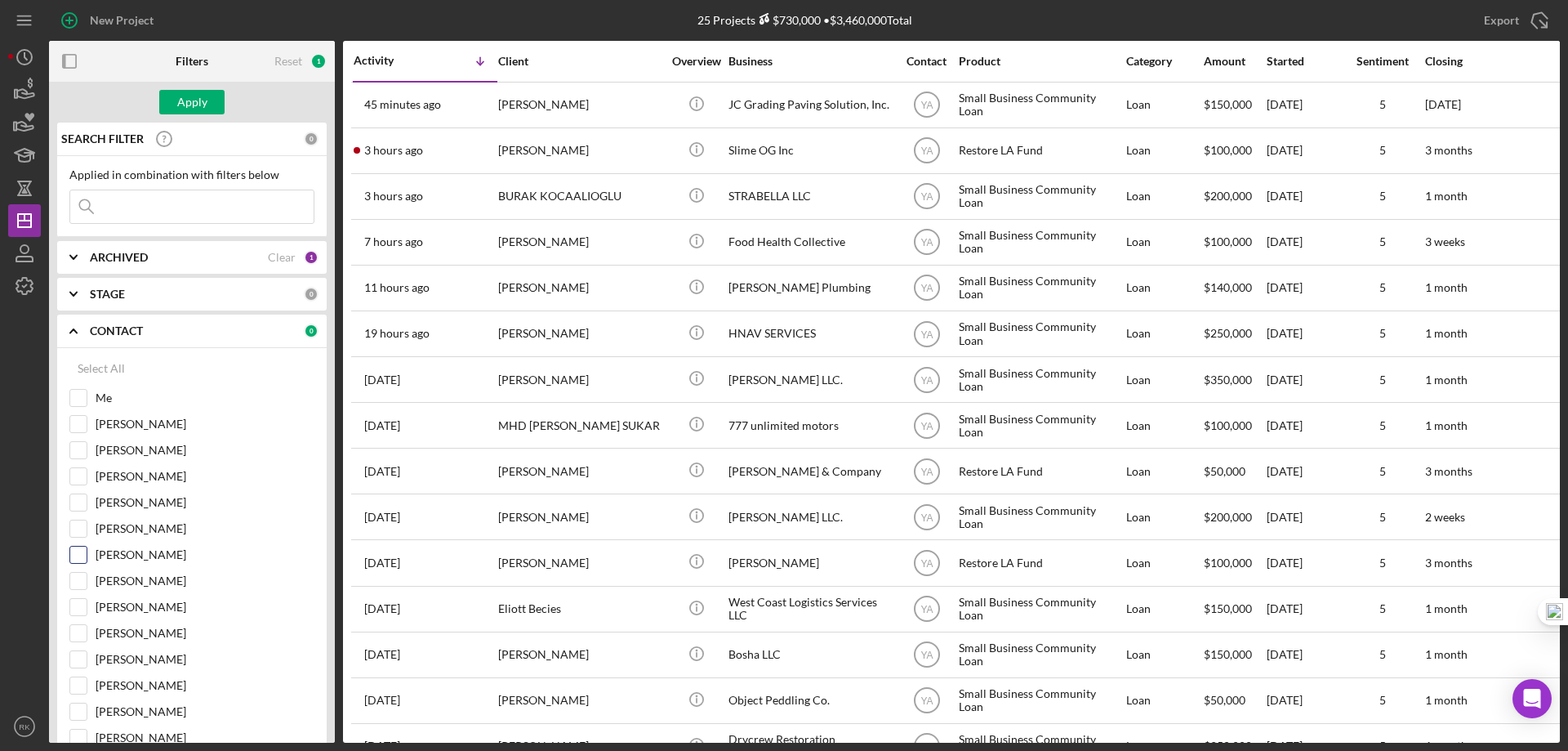
drag, startPoint x: 77, startPoint y: 601, endPoint x: 120, endPoint y: 566, distance: 55.4
click at [77, 601] on input "[PERSON_NAME]" at bounding box center [78, 607] width 16 height 16
checkbox input "true"
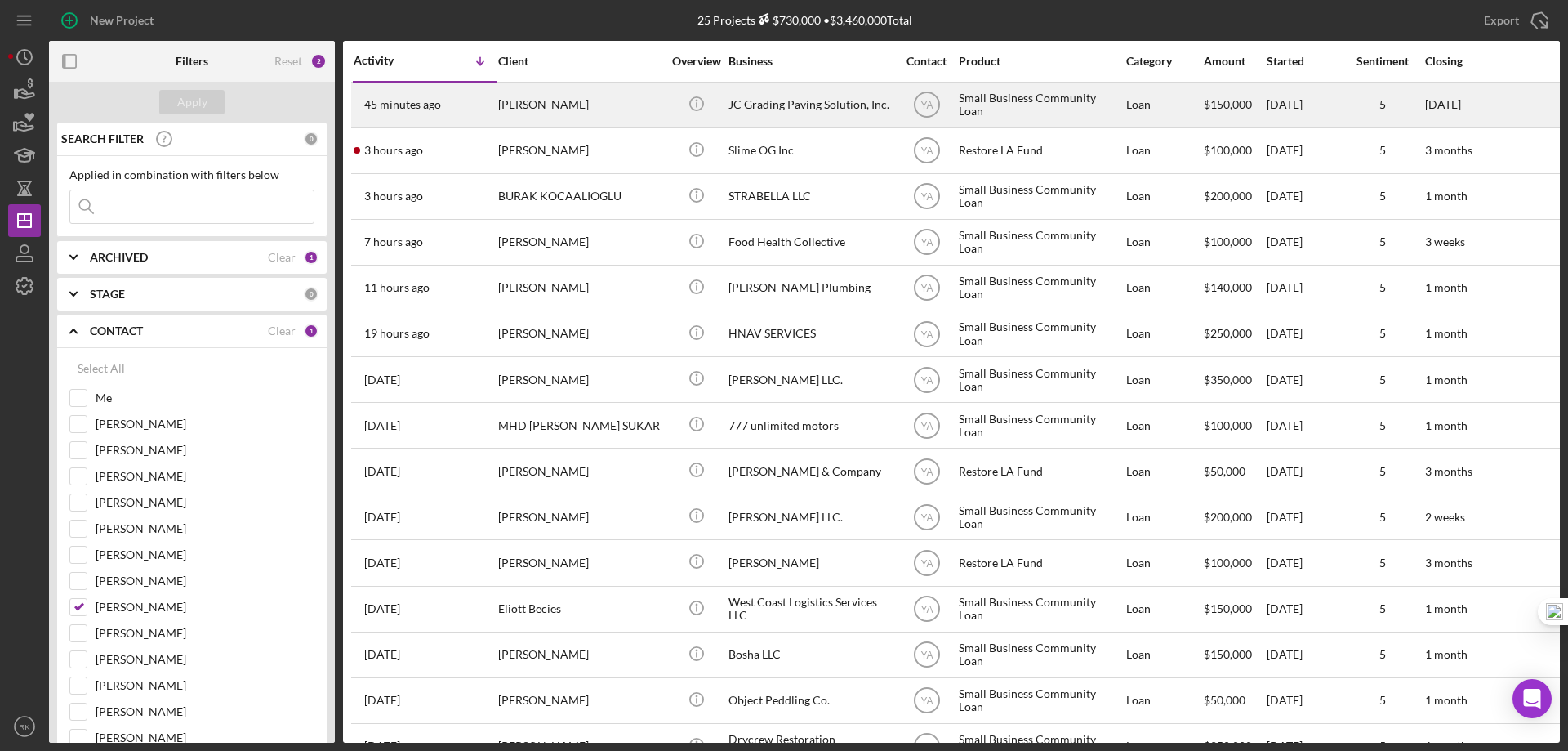
click at [769, 107] on div "JC Grading Paving Solution, Inc." at bounding box center [809, 105] width 163 height 44
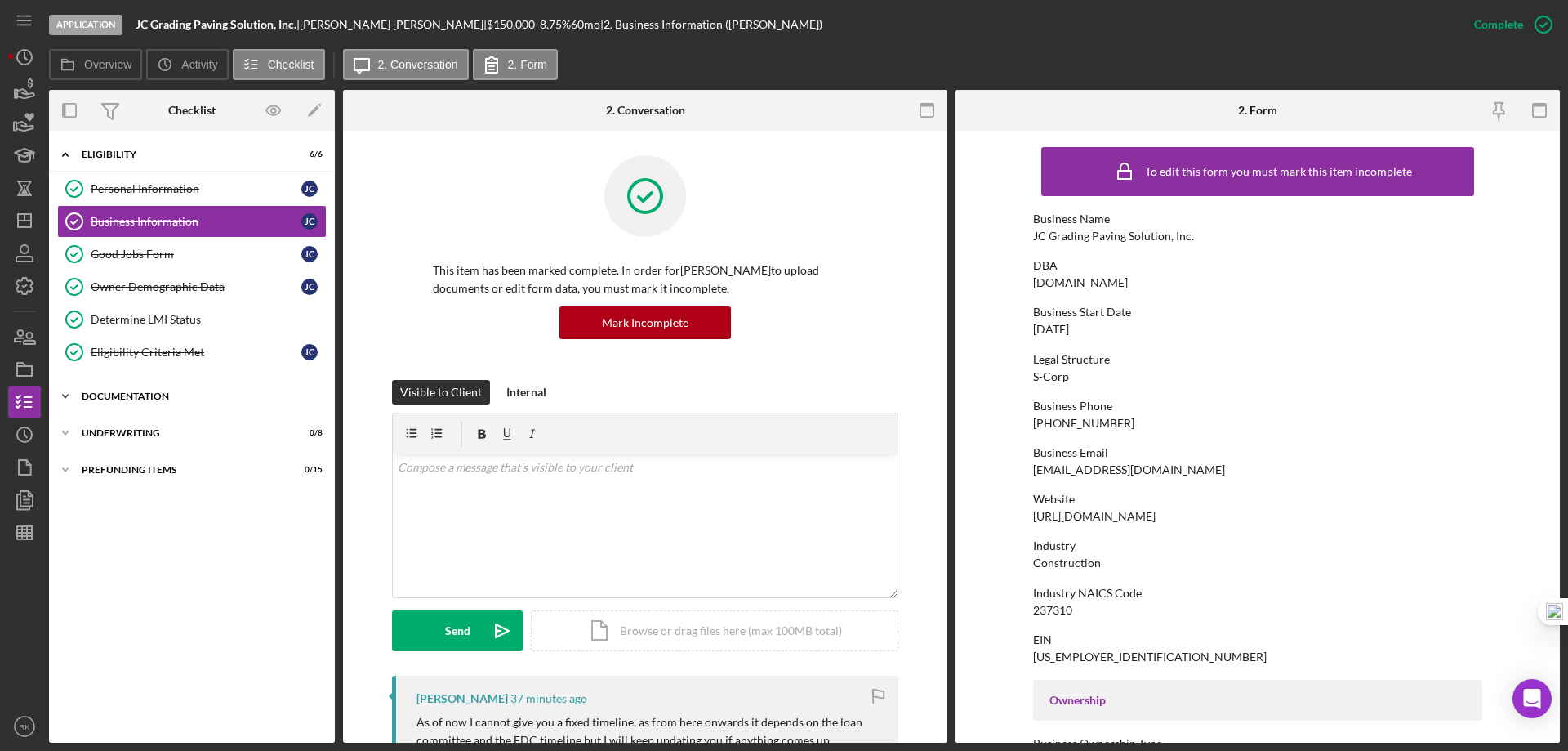
click at [122, 397] on div "Documentation" at bounding box center [198, 396] width 232 height 10
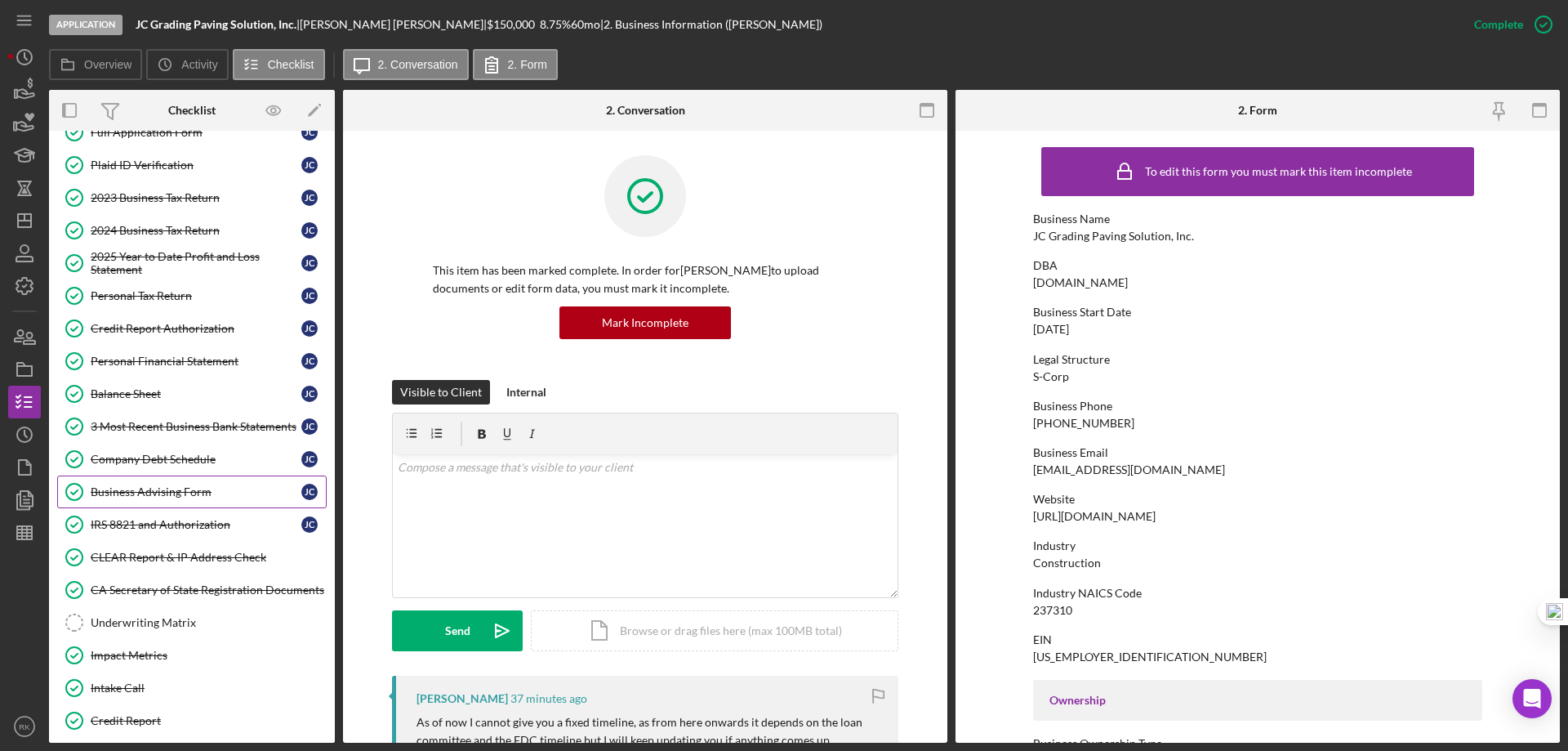
scroll to position [299, 0]
click at [177, 495] on div "Business Advising Form" at bounding box center [196, 491] width 211 height 13
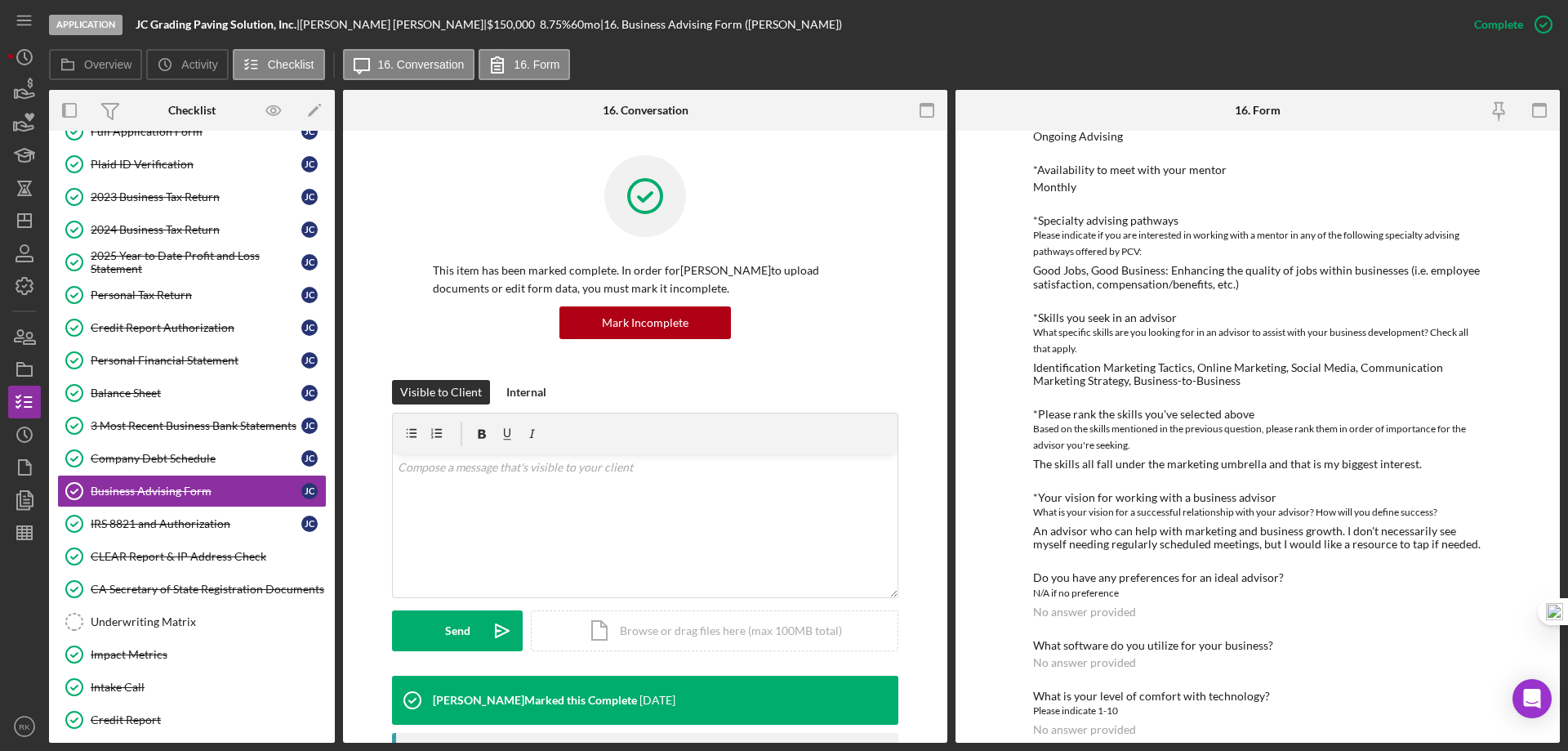
scroll to position [134, 0]
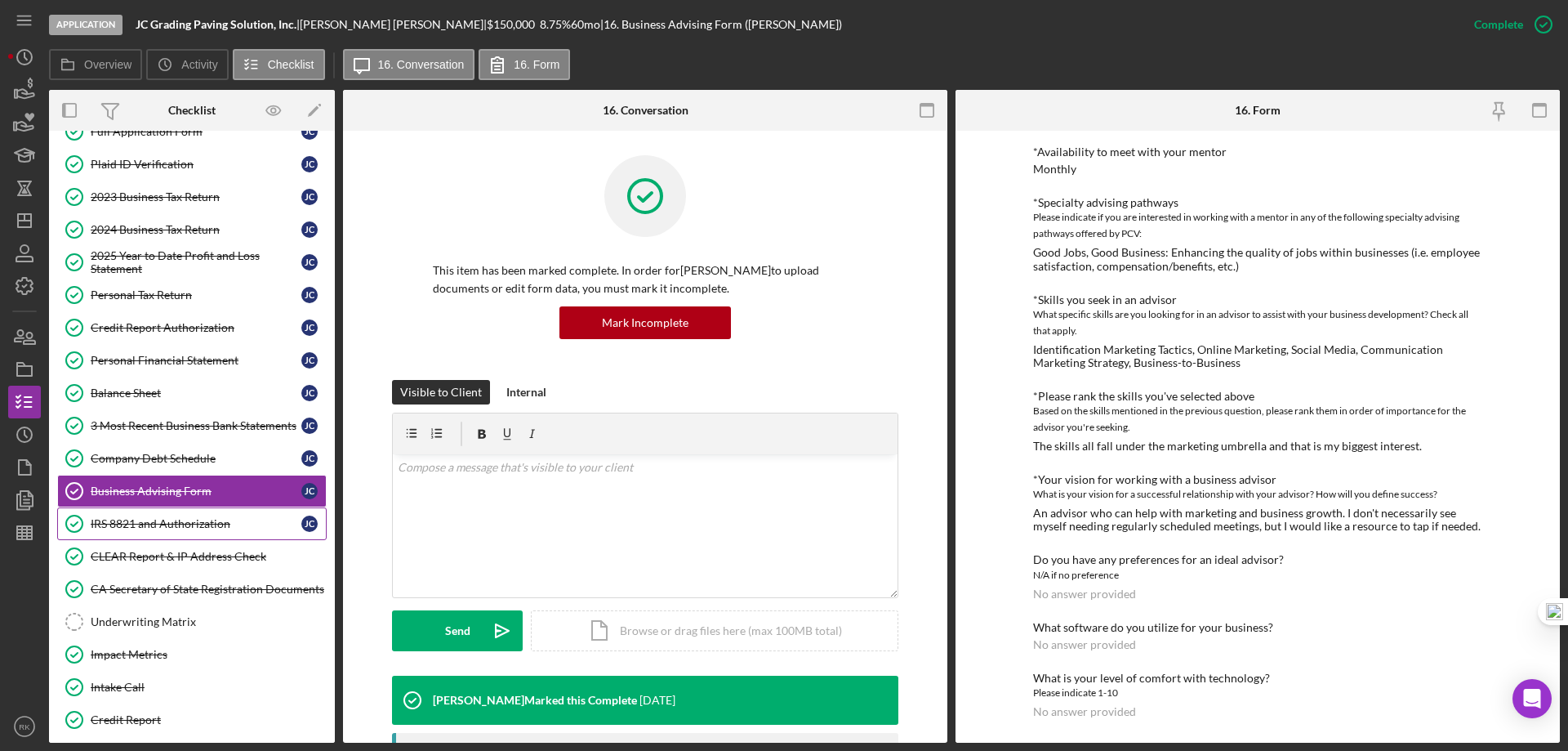
click at [183, 527] on div "IRS 8821 and Authorization" at bounding box center [196, 524] width 211 height 13
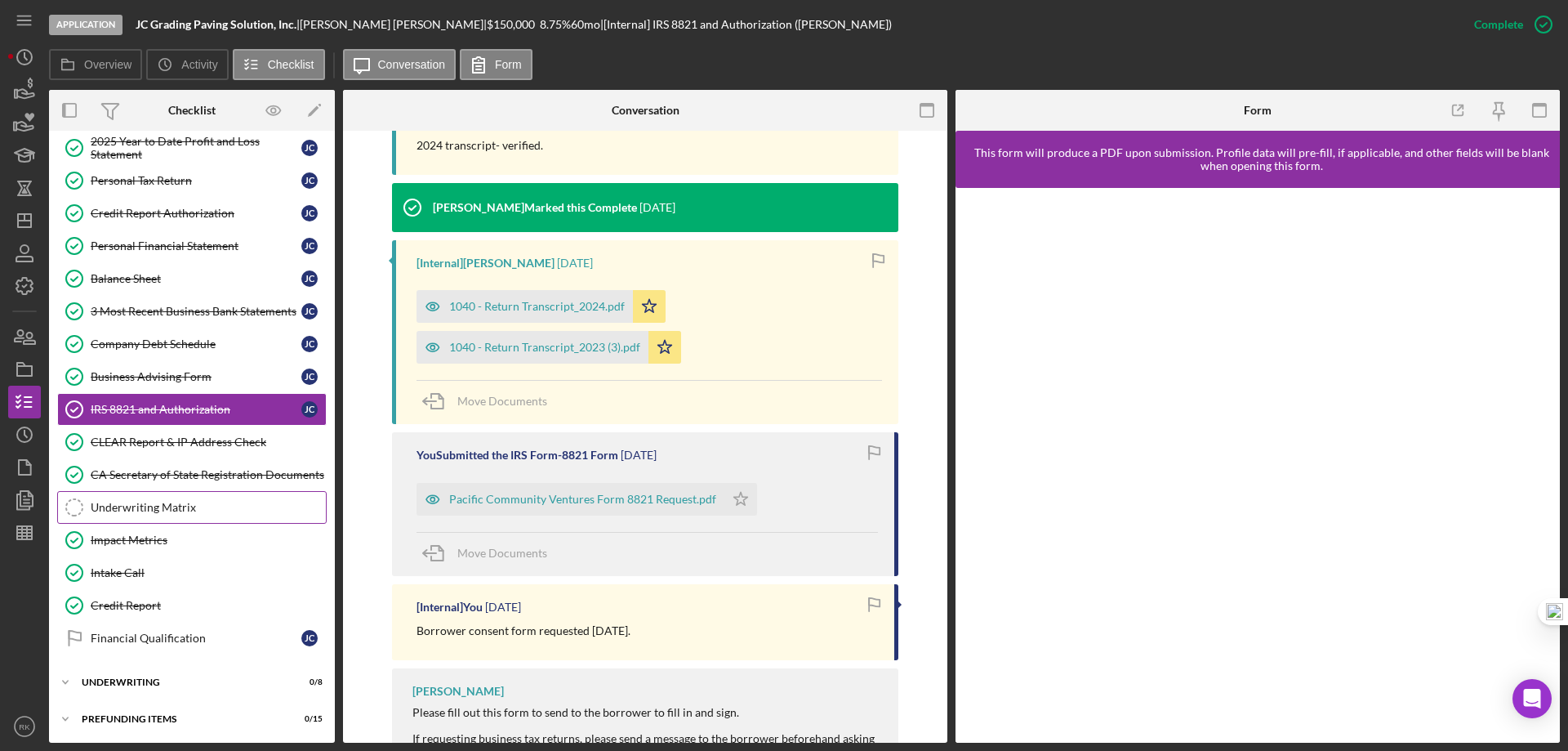
scroll to position [415, 0]
click at [147, 636] on div "Financial Qualification" at bounding box center [196, 636] width 211 height 13
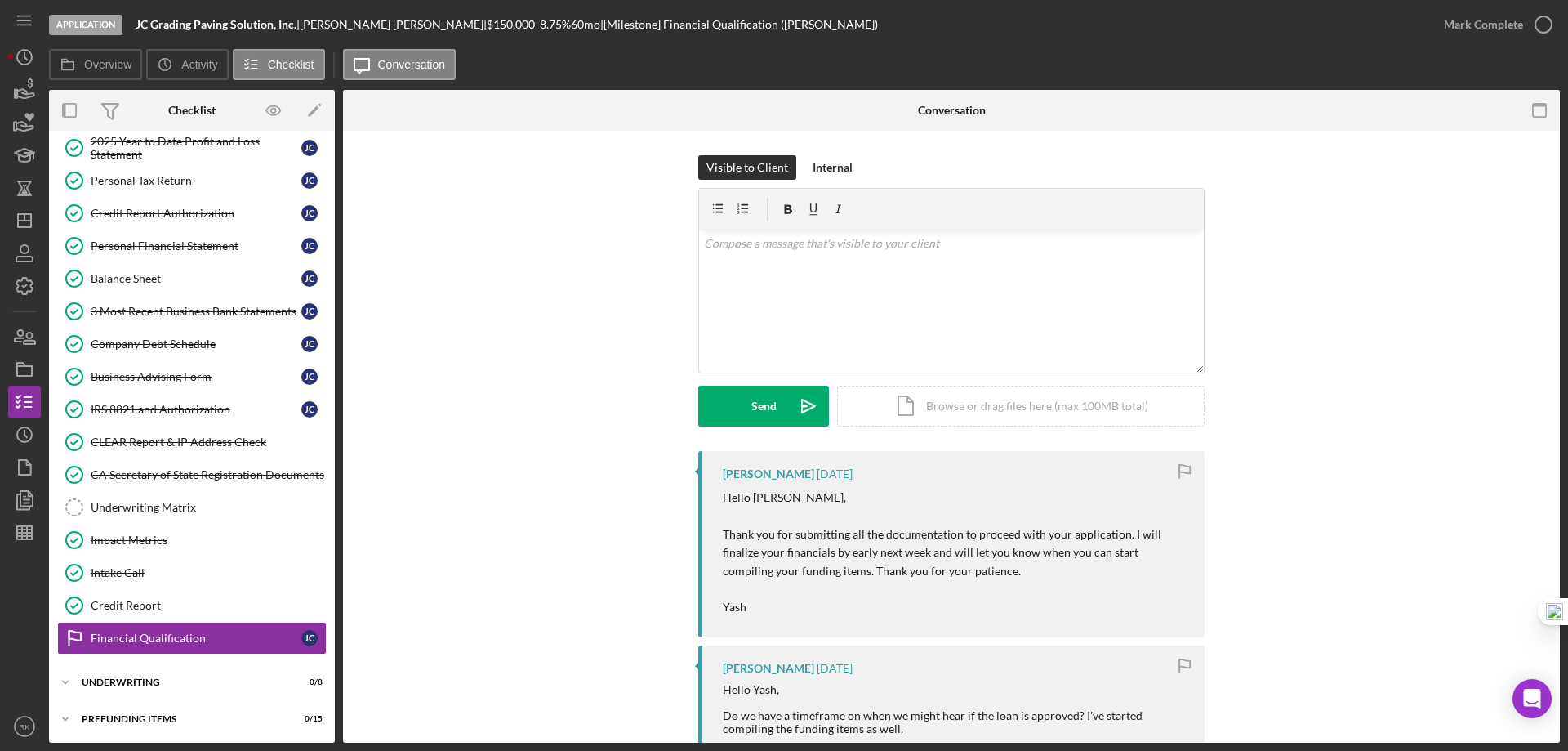
scroll to position [415, 0]
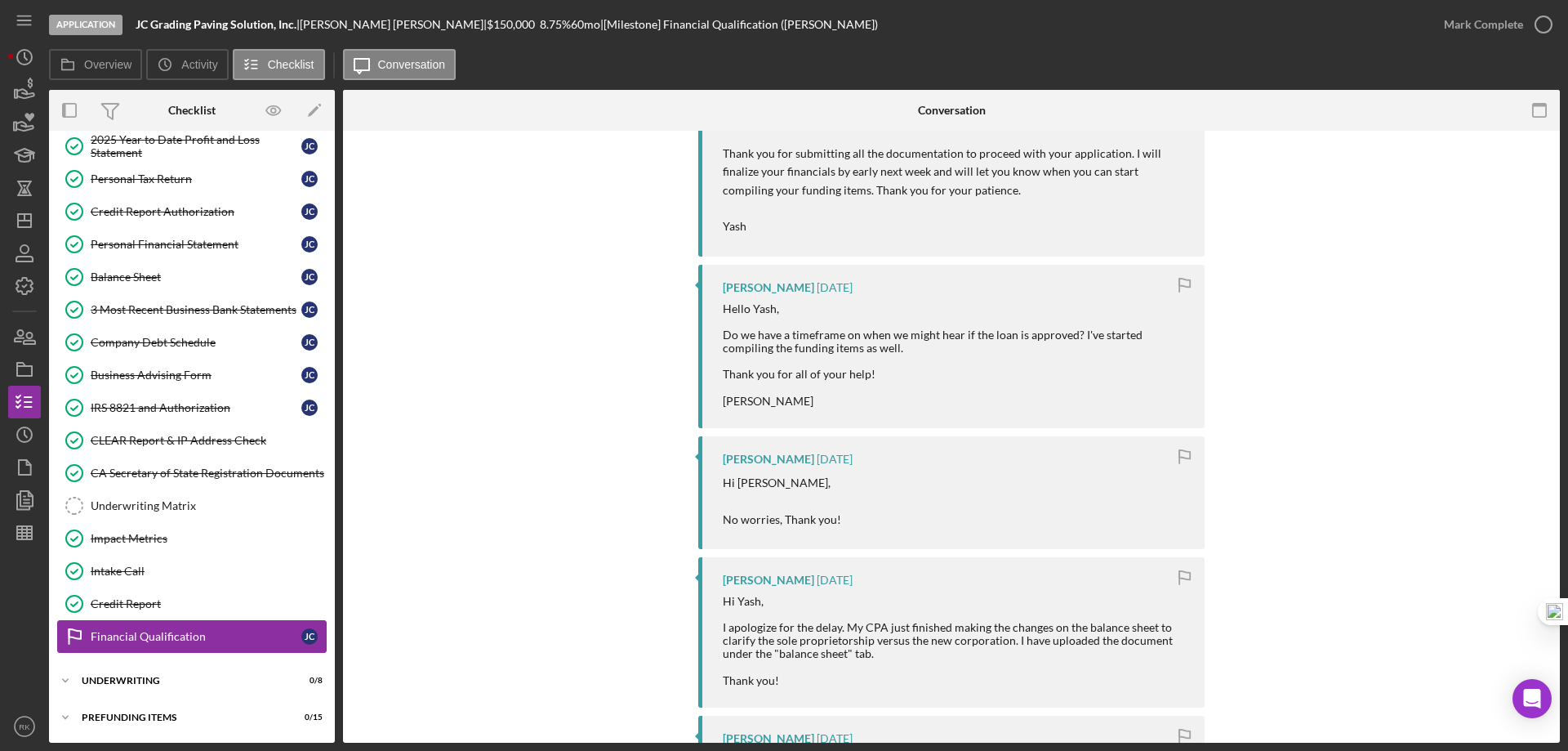
drag, startPoint x: 126, startPoint y: 681, endPoint x: 170, endPoint y: 643, distance: 58.1
click at [126, 680] on div "Underwriting" at bounding box center [182, 681] width 200 height 10
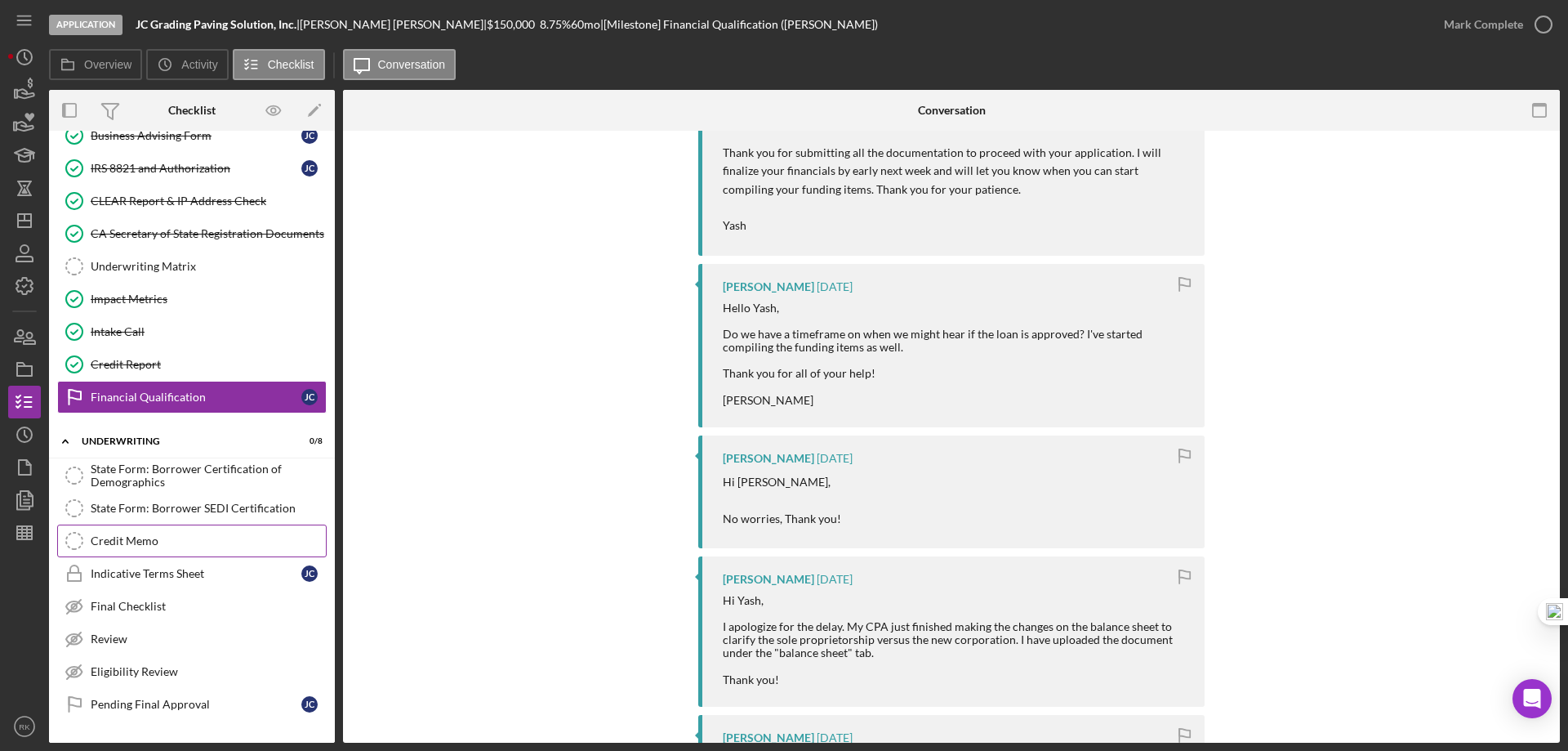
scroll to position [686, 0]
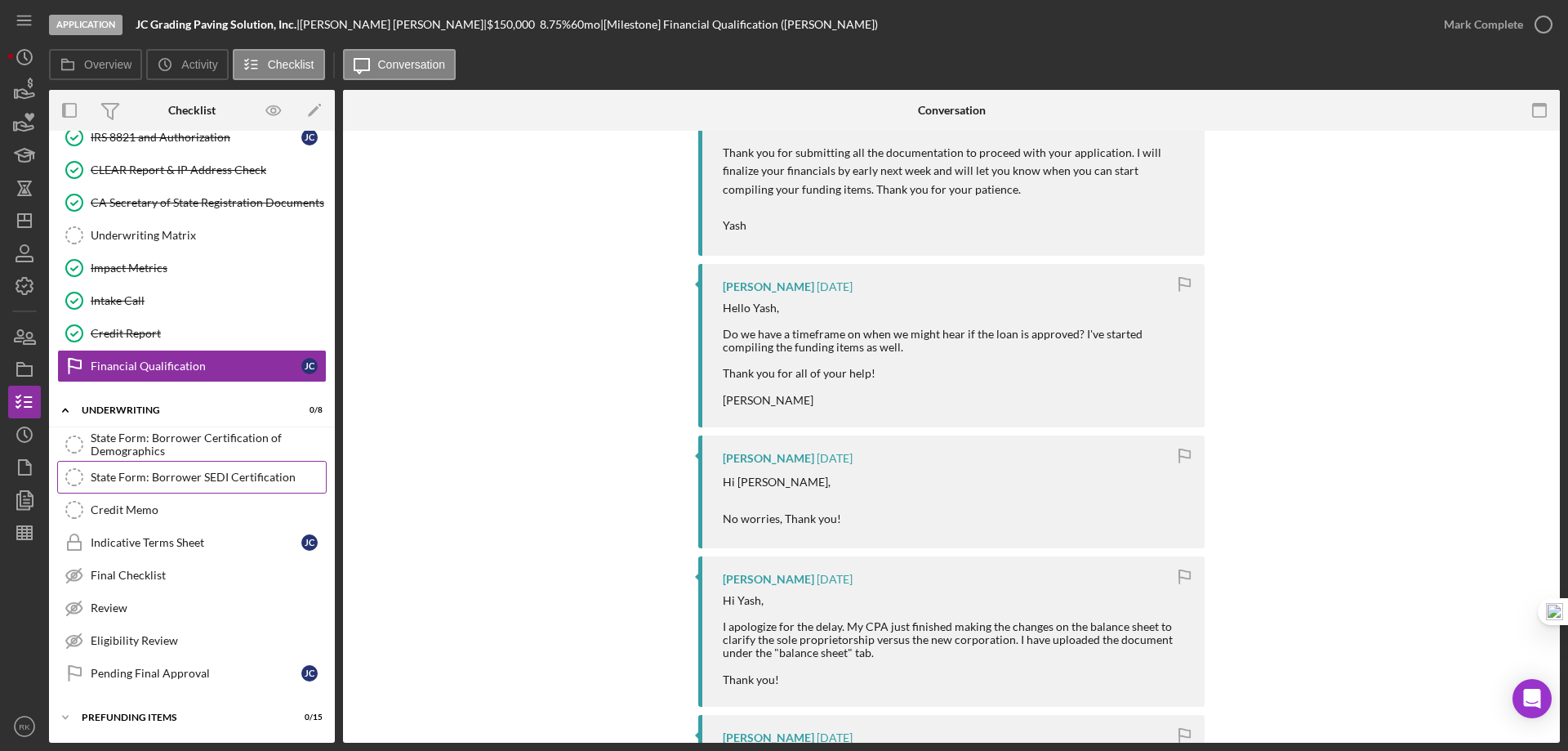
click at [174, 480] on div "State Form: Borrower SEDI Certification" at bounding box center [208, 477] width 235 height 13
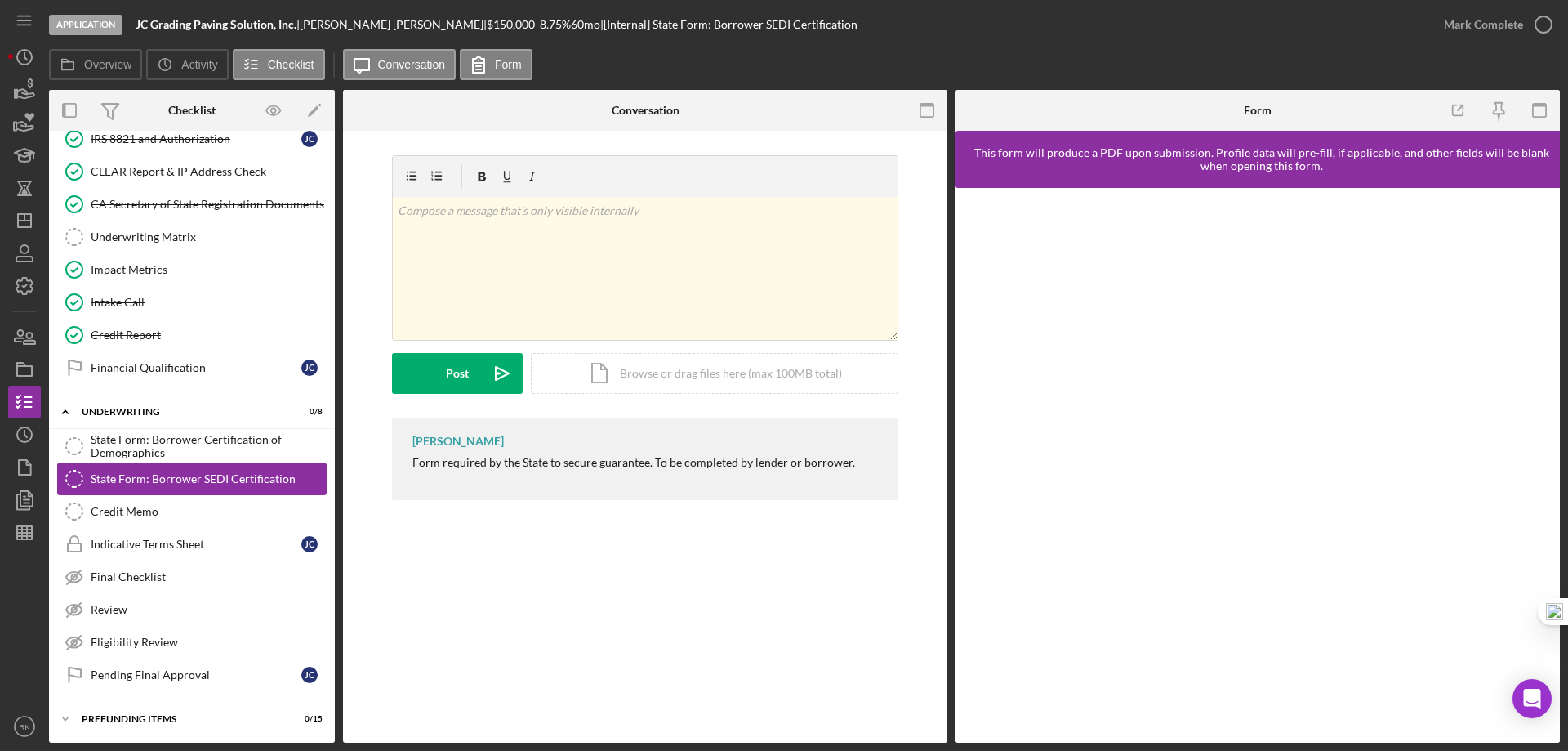
scroll to position [686, 0]
click at [170, 369] on div "Financial Qualification" at bounding box center [196, 366] width 211 height 13
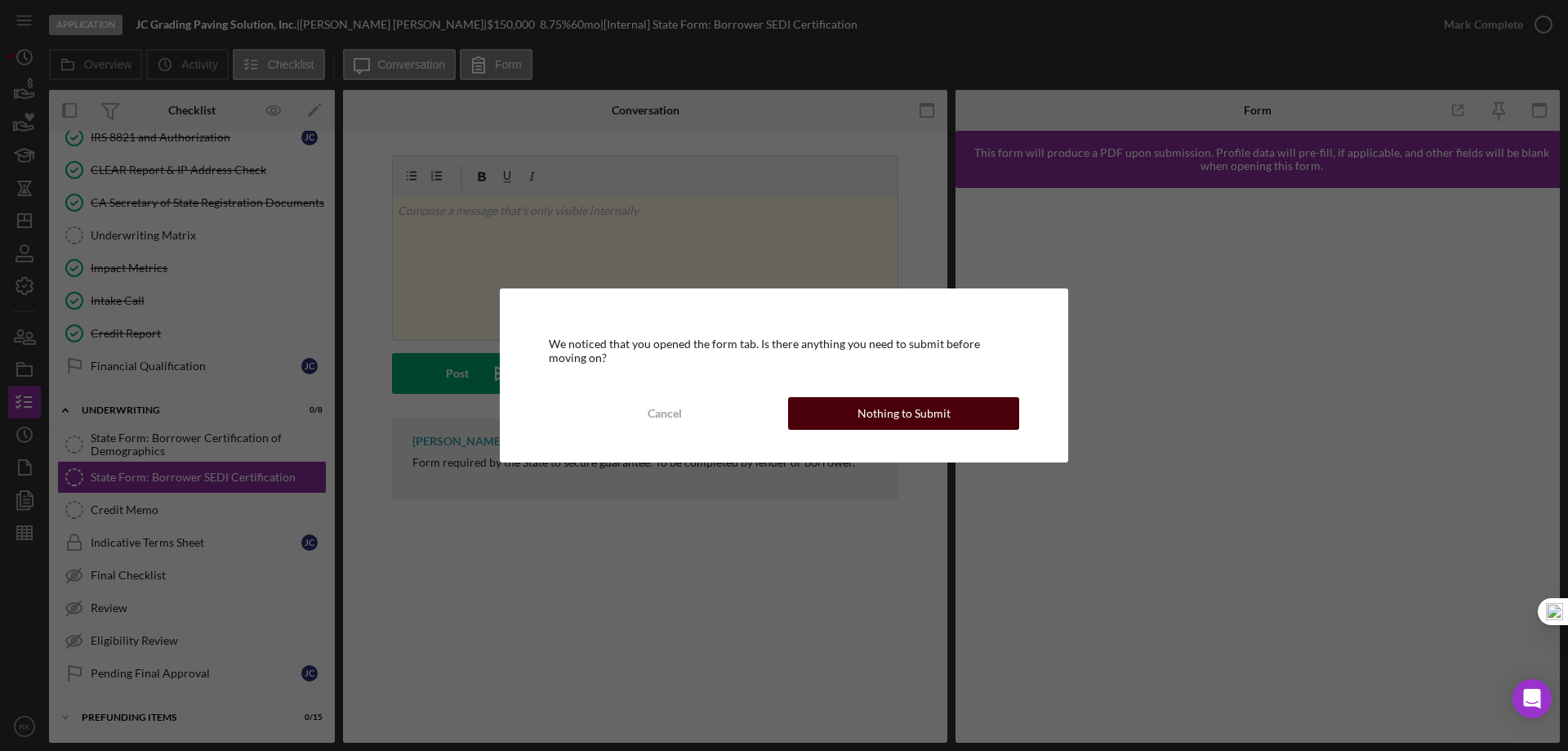
drag, startPoint x: 890, startPoint y: 421, endPoint x: 828, endPoint y: 411, distance: 62.8
click at [889, 420] on div "Nothing to Submit" at bounding box center [904, 413] width 93 height 33
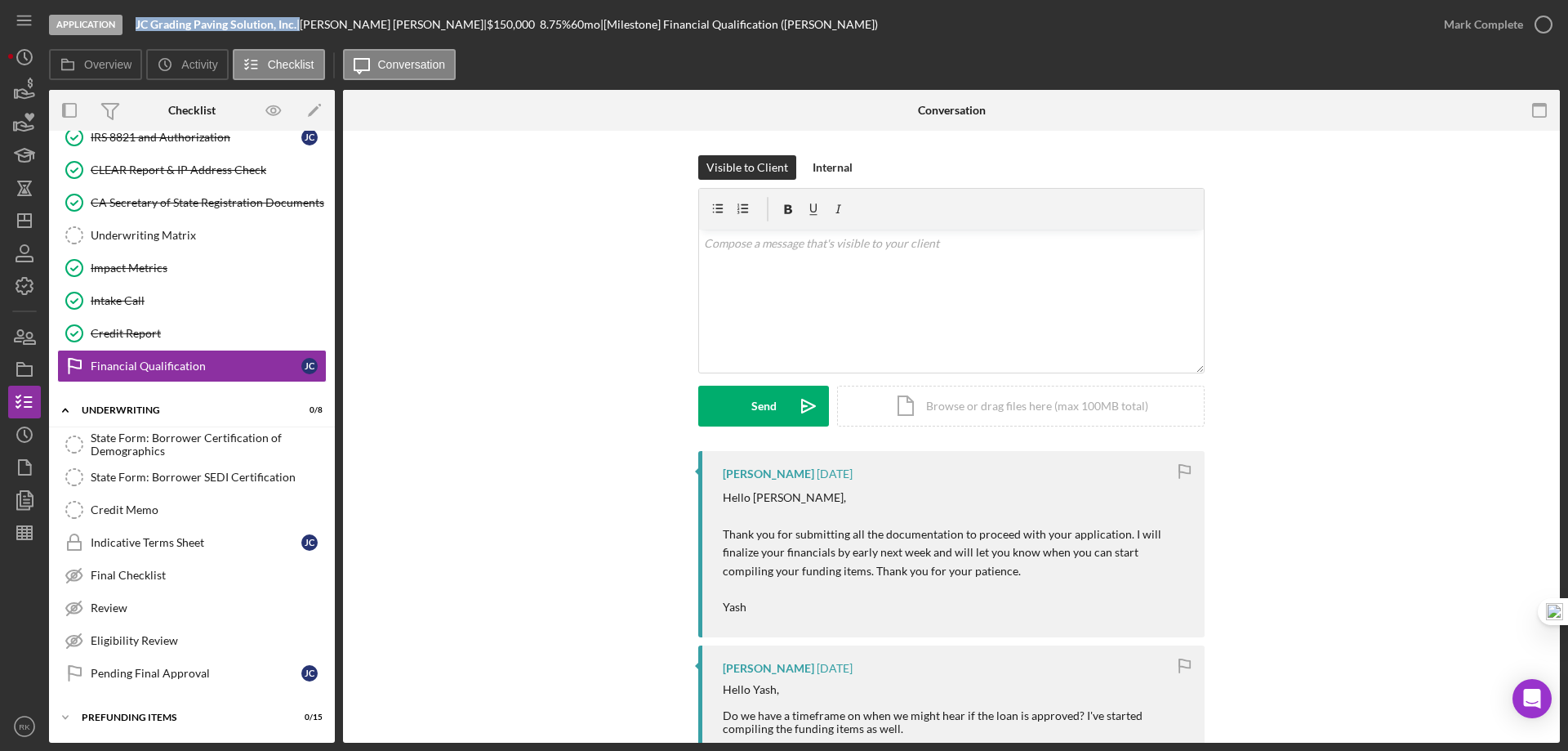
drag, startPoint x: 137, startPoint y: 25, endPoint x: 299, endPoint y: 27, distance: 162.0
click at [299, 27] on div "JC Grading Paving Solution, Inc. |" at bounding box center [217, 24] width 164 height 13
copy div "JC Grading Paving Solution, Inc."
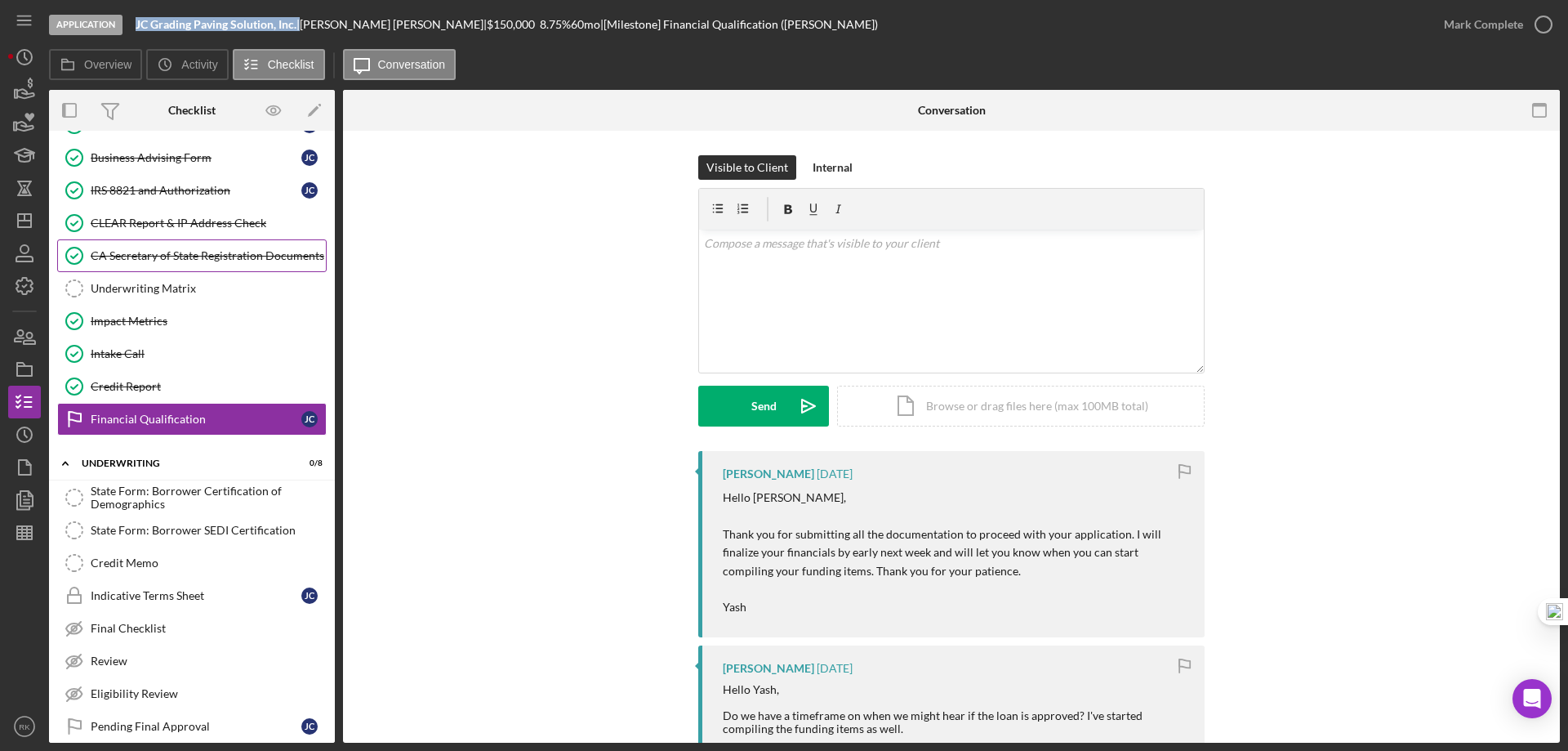
scroll to position [632, 0]
click at [163, 234] on link "CLEAR Report & IP Address Check CLEAR Report & IP Address Check" at bounding box center [191, 224] width 270 height 33
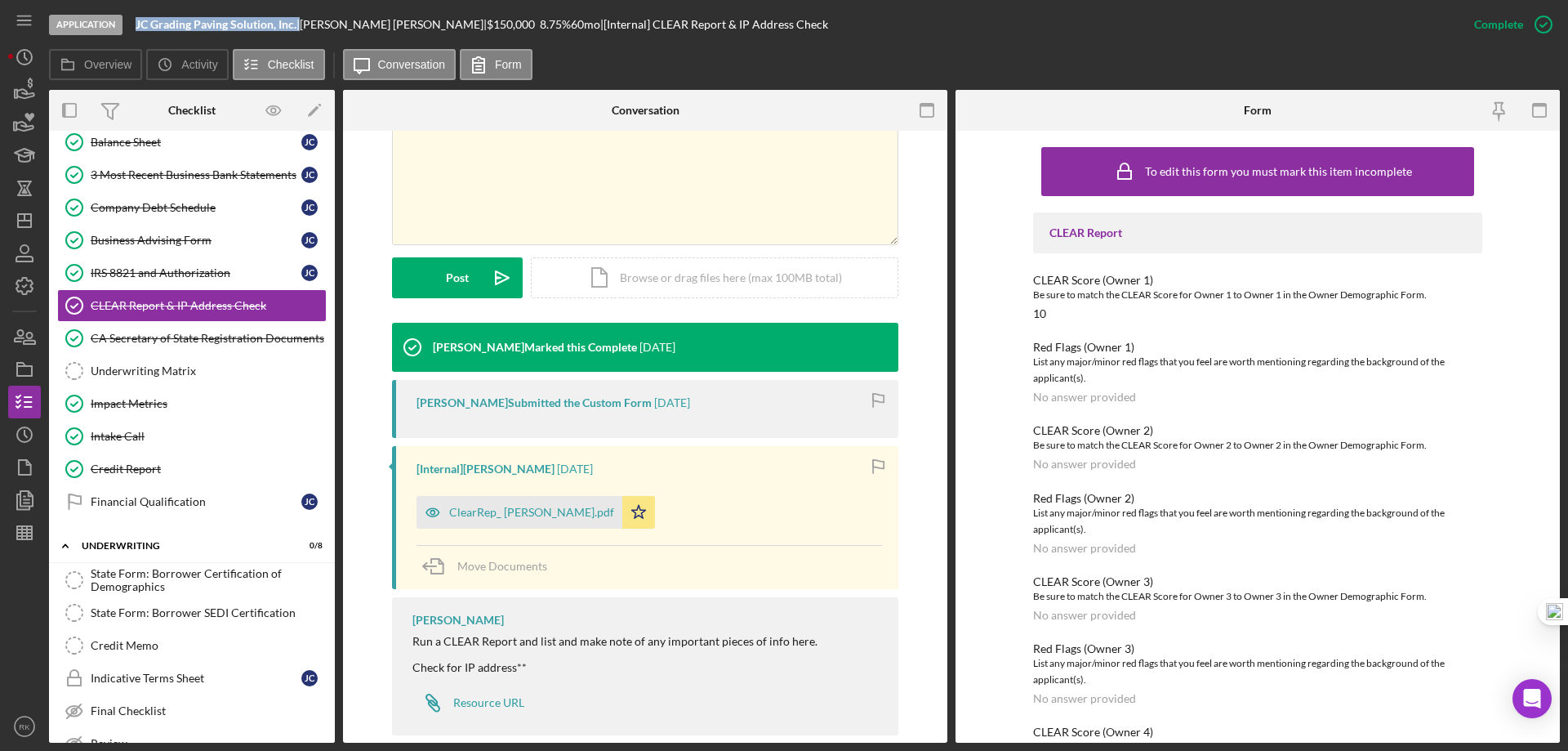
scroll to position [346, 0]
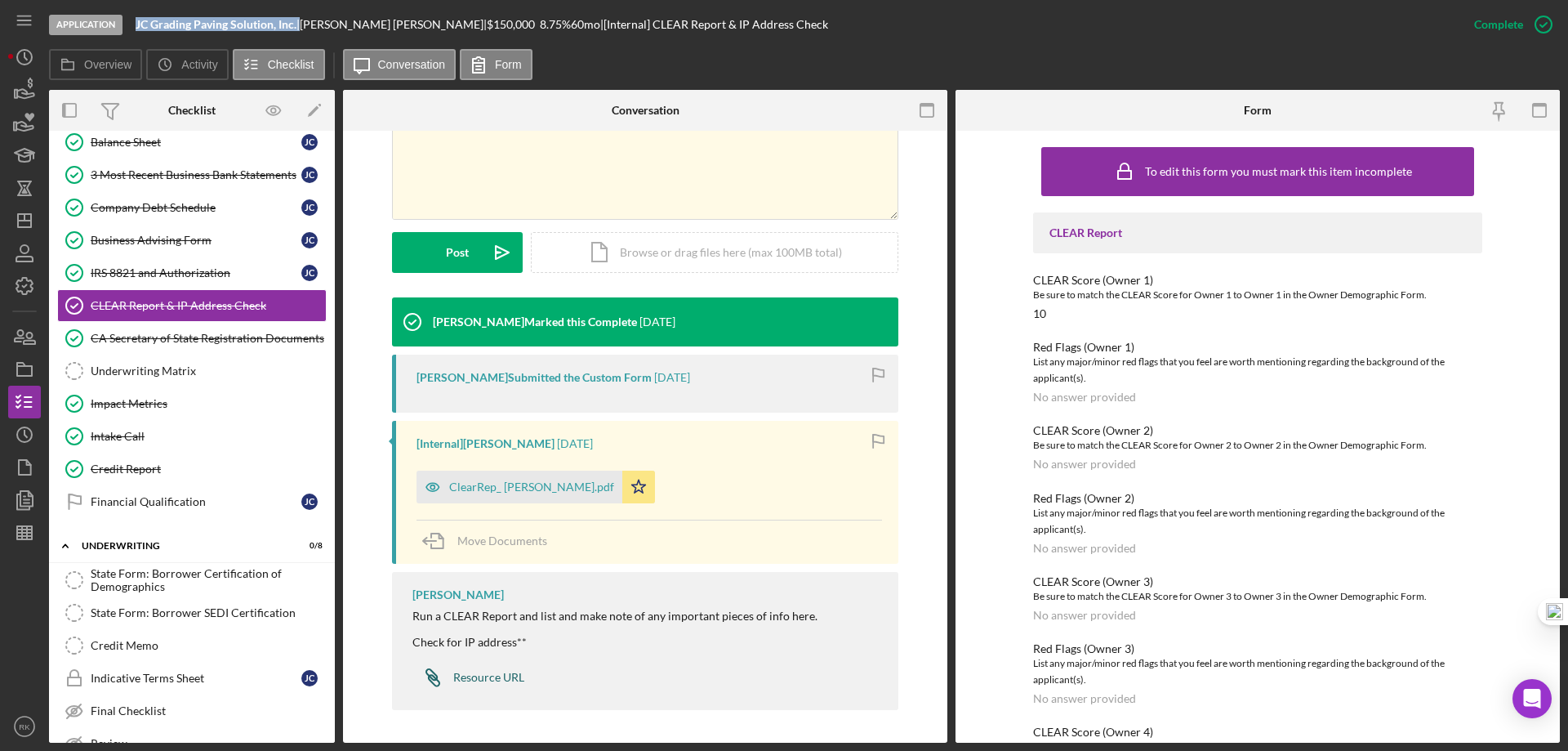
click at [474, 678] on div "Resource URL" at bounding box center [489, 677] width 71 height 13
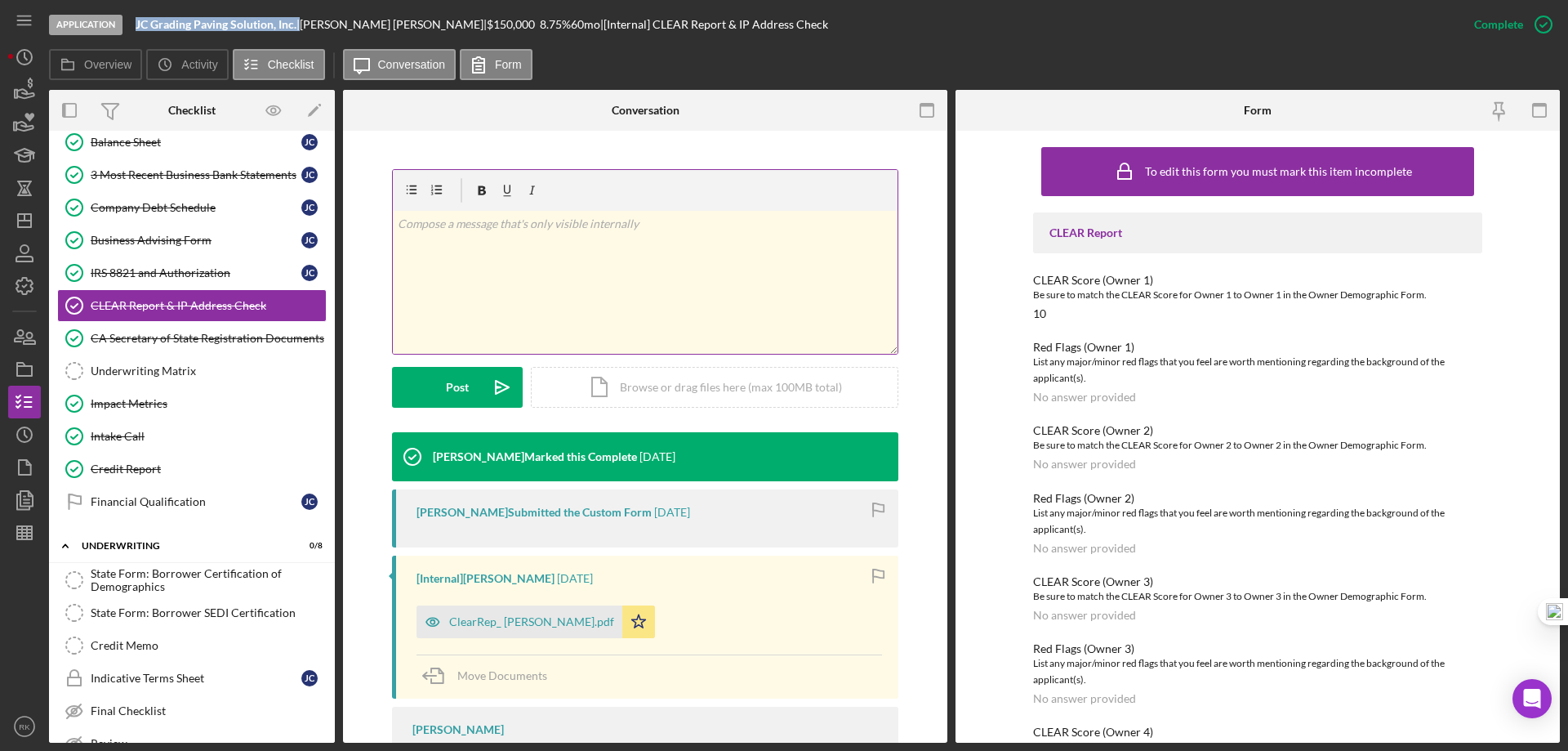
scroll to position [210, 0]
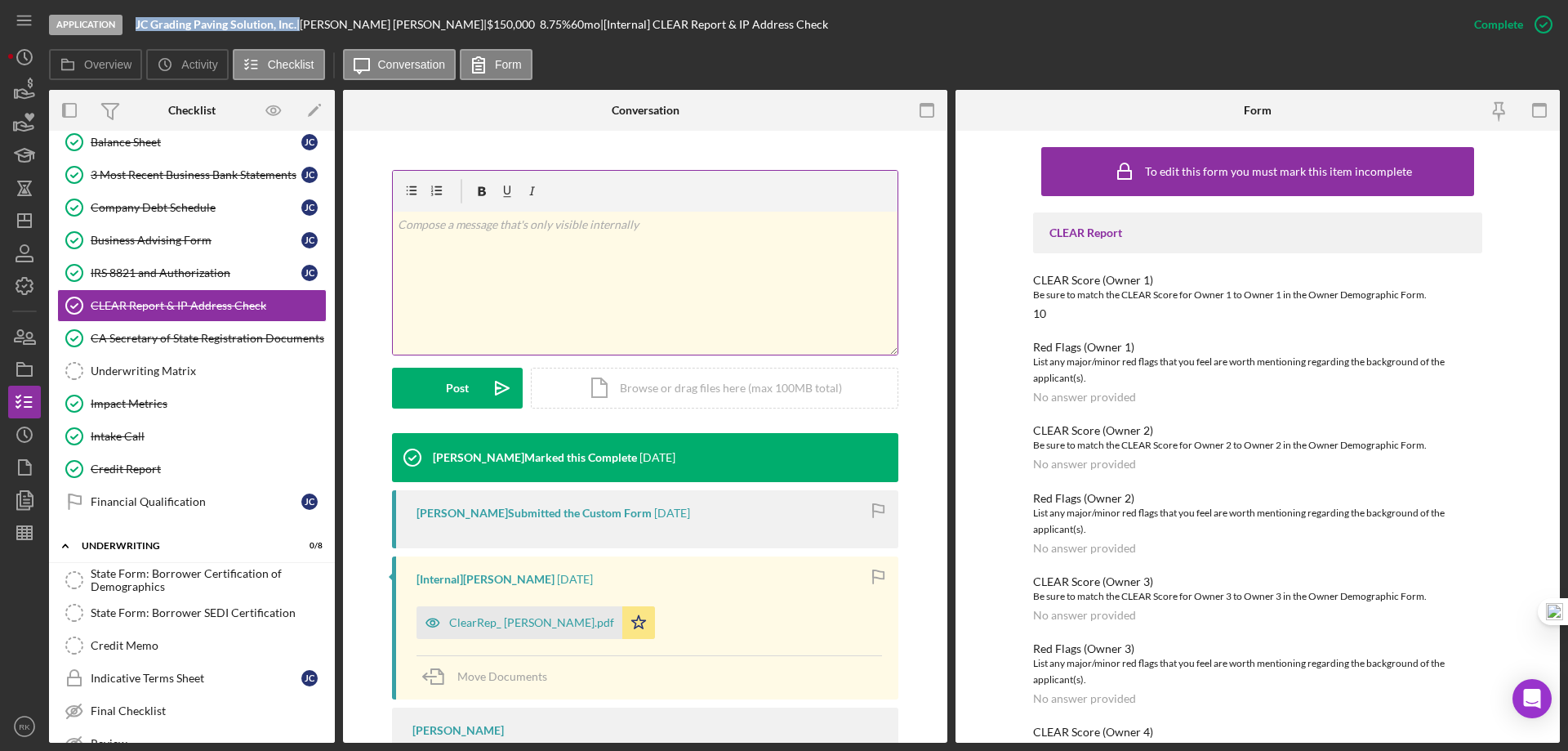
click at [453, 233] on p at bounding box center [646, 224] width 496 height 18
drag, startPoint x: 306, startPoint y: 21, endPoint x: 378, endPoint y: 21, distance: 72.0
click at [378, 21] on div "JC Grading Paving Solution, Inc. | [PERSON_NAME] | $150,000 $60,000 8.75 % 60 m…" at bounding box center [482, 24] width 693 height 13
copy div "[PERSON_NAME]"
drag, startPoint x: 138, startPoint y: 25, endPoint x: 290, endPoint y: 15, distance: 152.3
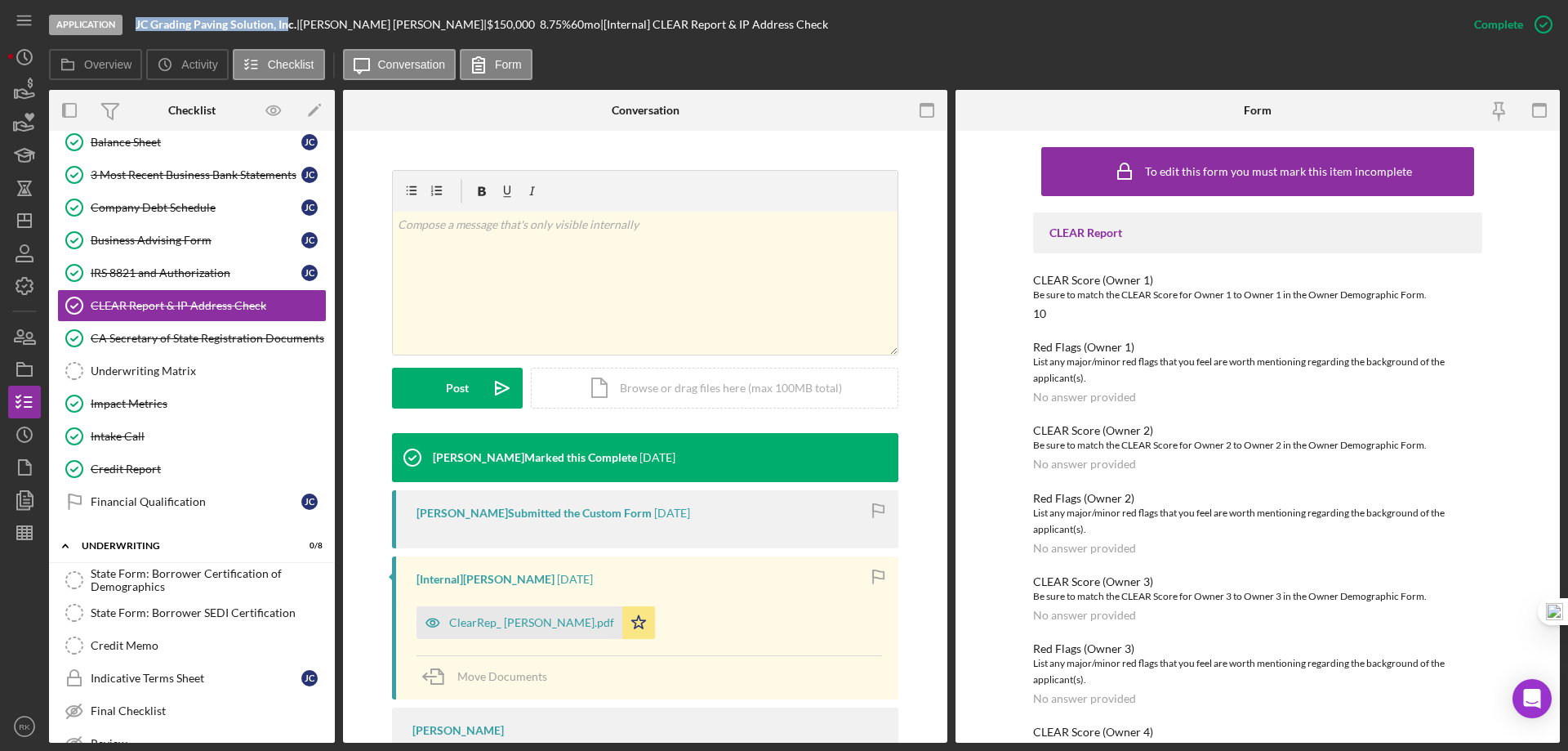
click at [290, 15] on div "Application JC Grading Paving Solution, Inc. | [PERSON_NAME] | $150,000 $60,000…" at bounding box center [753, 24] width 1409 height 49
click at [25, 223] on icon "Icon/Dashboard" at bounding box center [25, 221] width 41 height 41
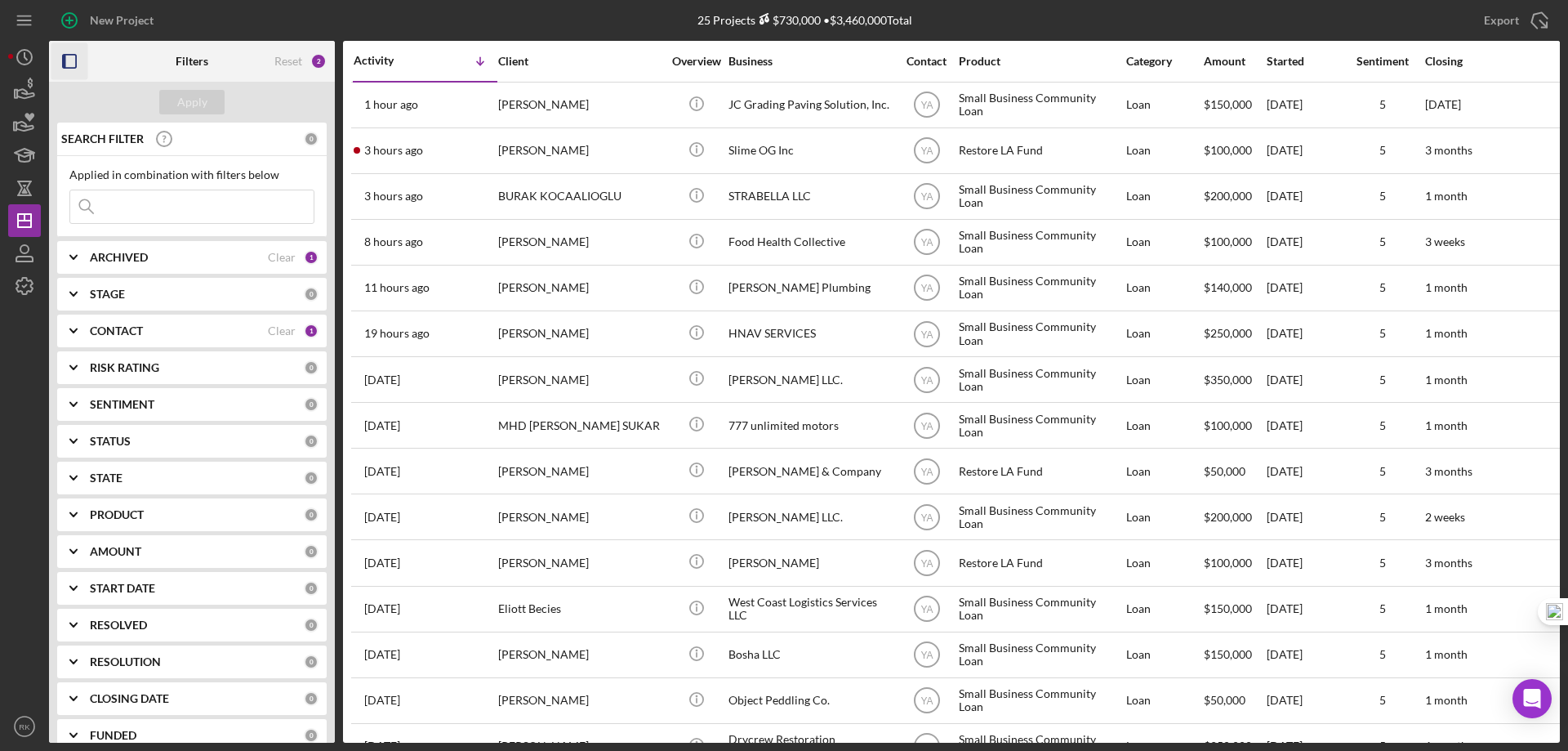
click at [69, 65] on icon "button" at bounding box center [69, 61] width 37 height 37
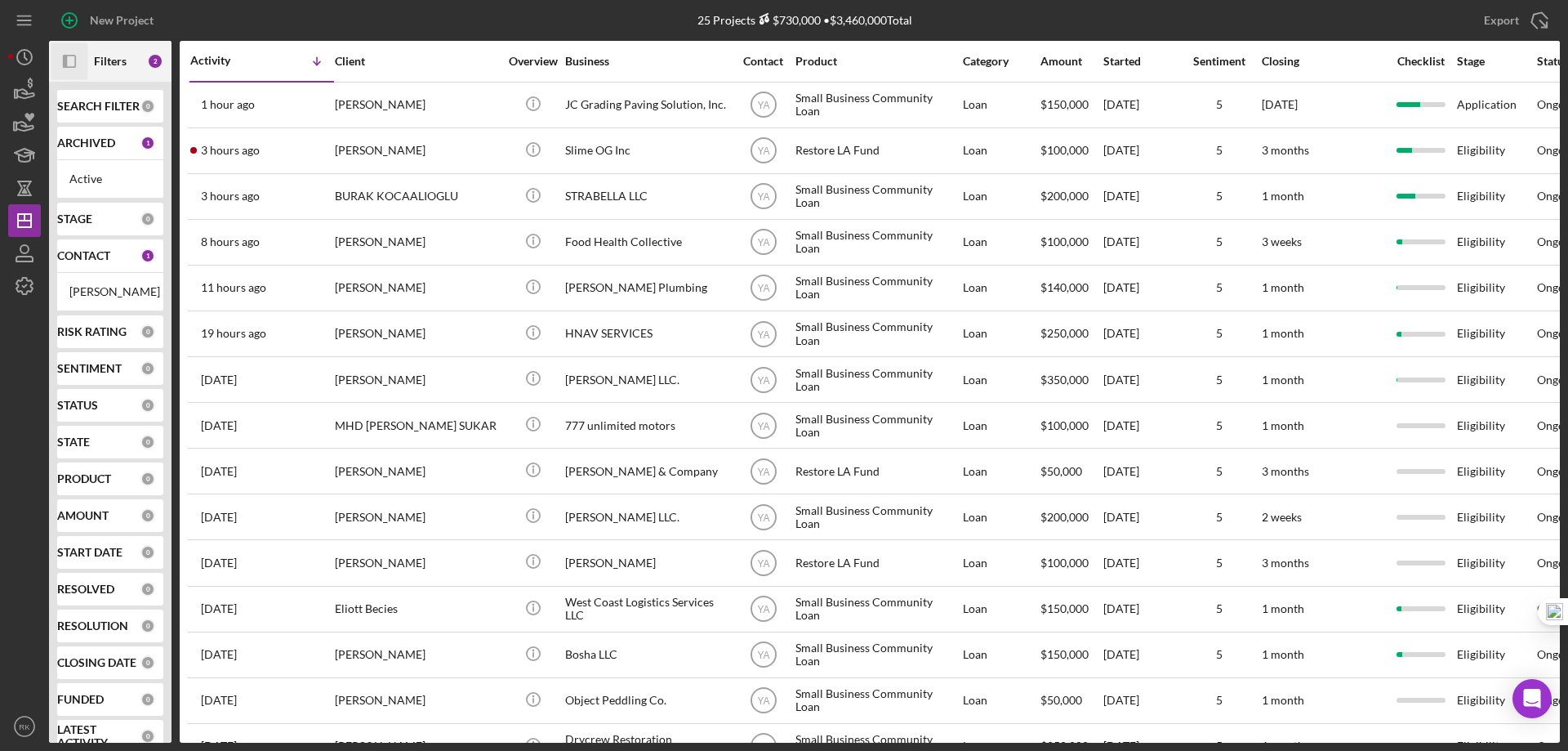
click at [83, 268] on div "CONTACT 1" at bounding box center [106, 256] width 98 height 33
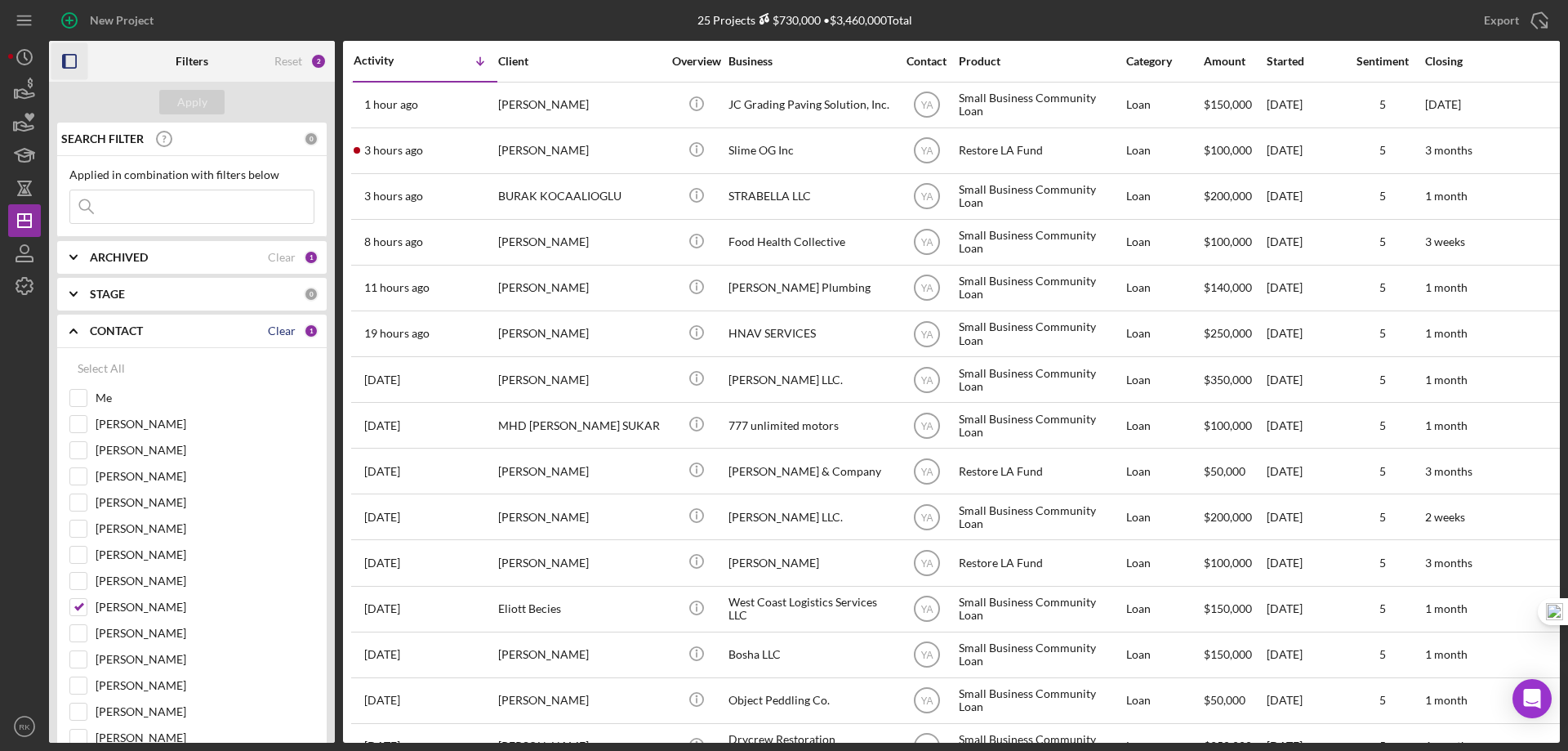
click at [279, 334] on div "Clear" at bounding box center [281, 331] width 28 height 13
checkbox input "false"
click at [77, 392] on input "Me" at bounding box center [78, 398] width 16 height 16
checkbox input "true"
click at [183, 102] on div "Apply" at bounding box center [192, 102] width 30 height 25
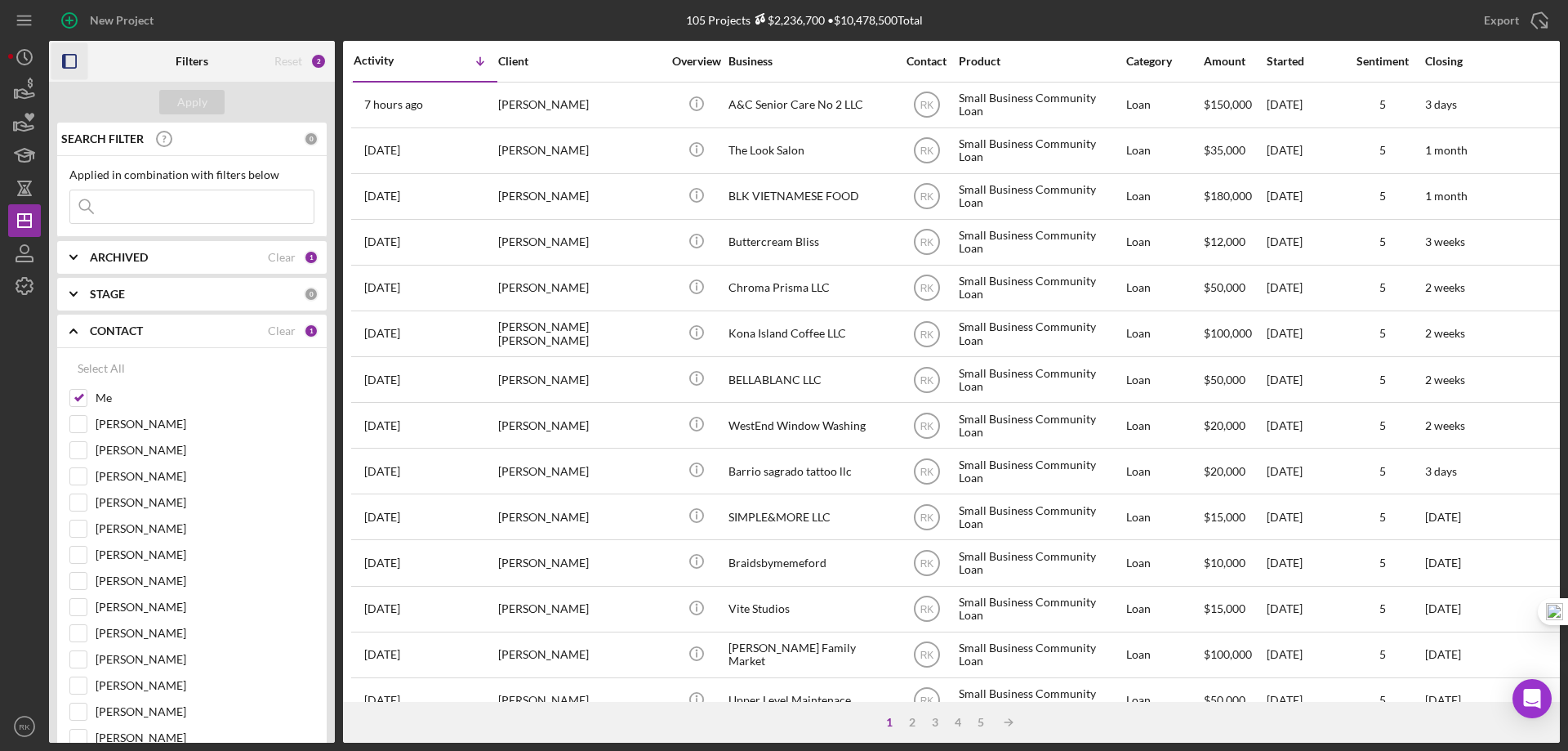
click at [67, 64] on icon "button" at bounding box center [69, 61] width 37 height 37
